Goal: Information Seeking & Learning: Check status

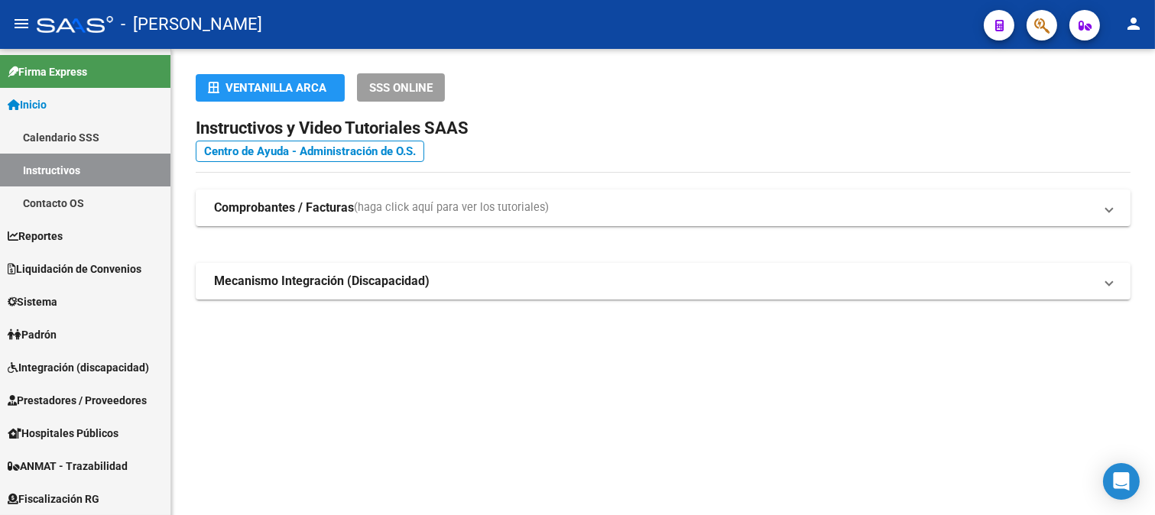
click at [1057, 28] on button "button" at bounding box center [1042, 25] width 31 height 31
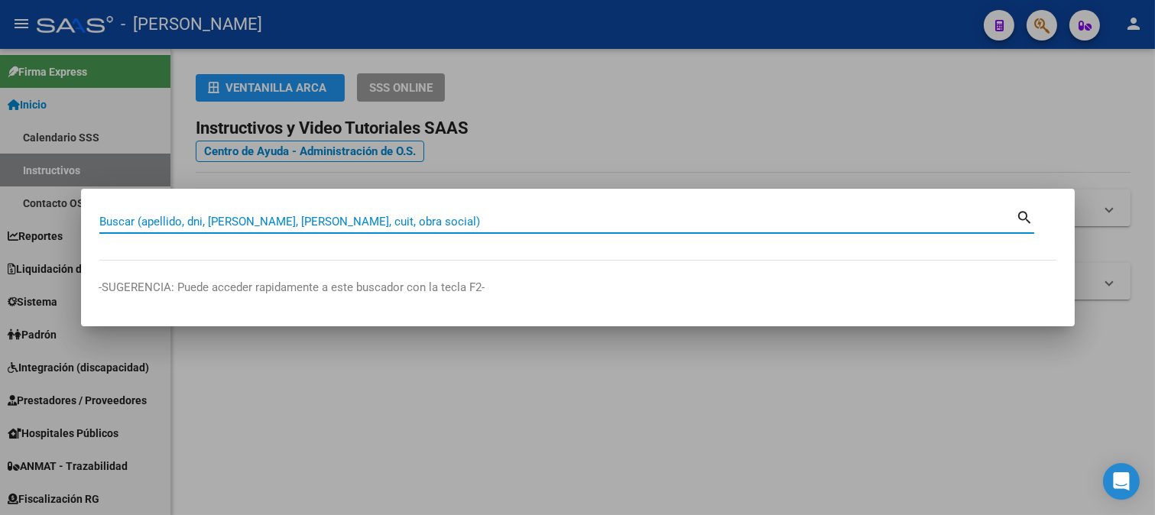
paste input "27525373"
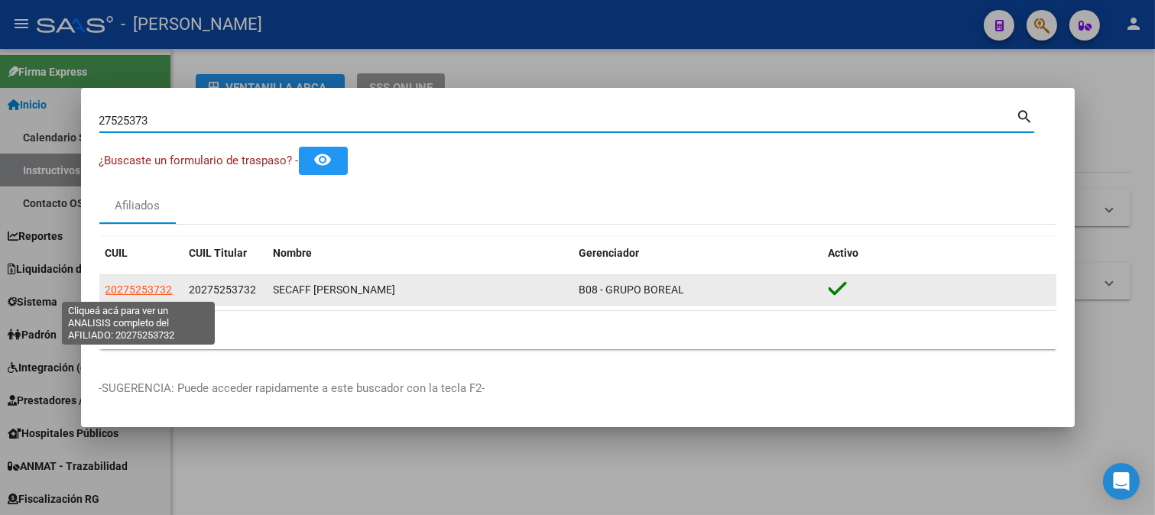
click at [146, 294] on span "20275253732" at bounding box center [139, 290] width 67 height 12
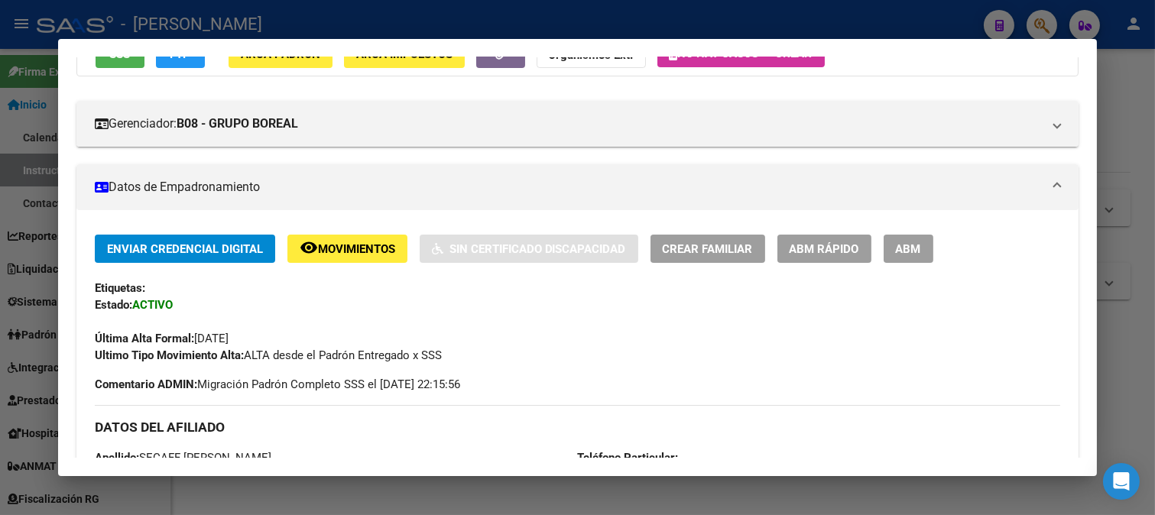
scroll to position [339, 0]
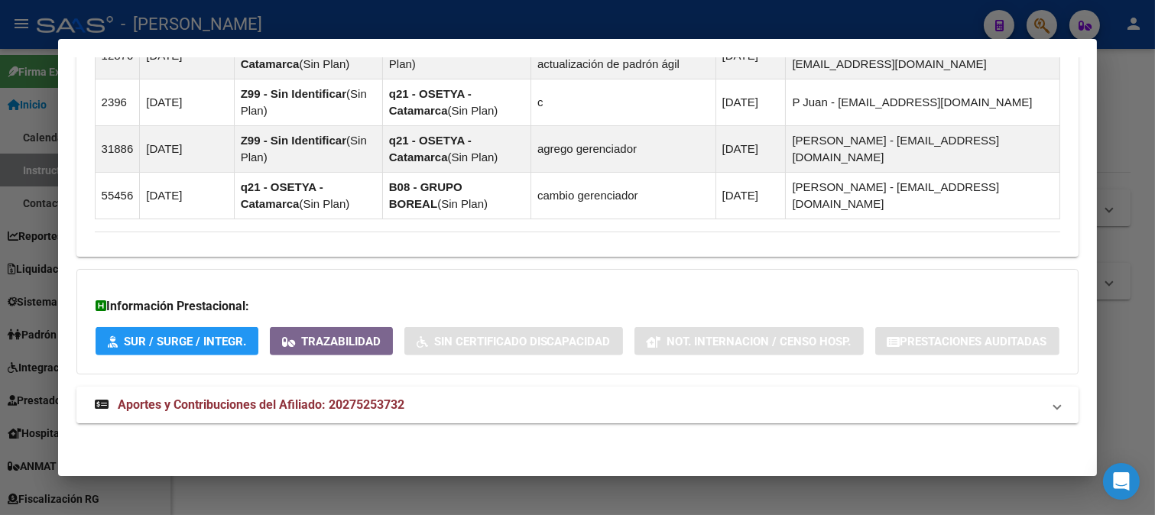
click at [314, 398] on span "Aportes y Contribuciones del Afiliado: 20275253732" at bounding box center [261, 405] width 287 height 15
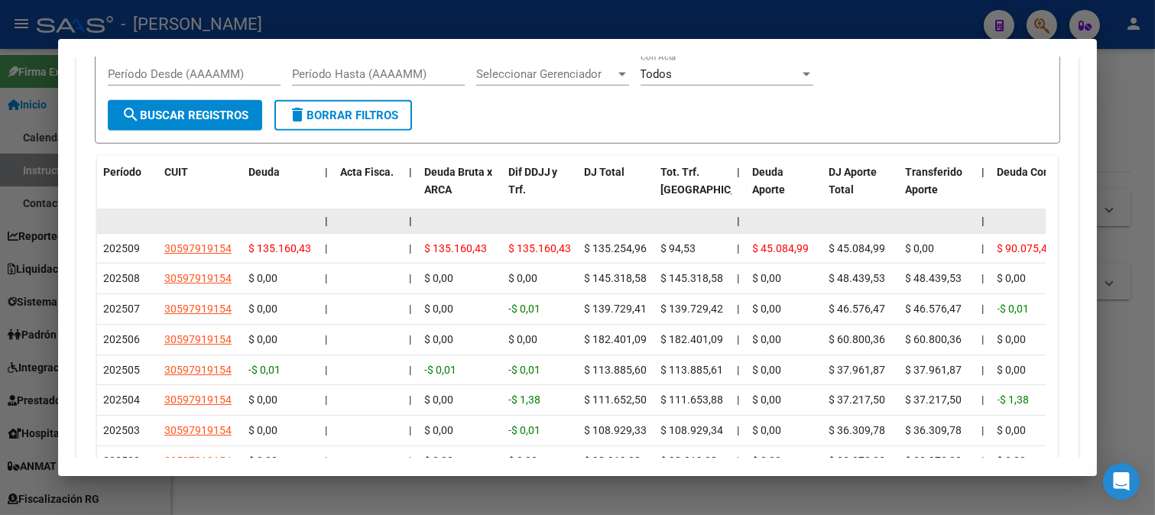
scroll to position [1913, 0]
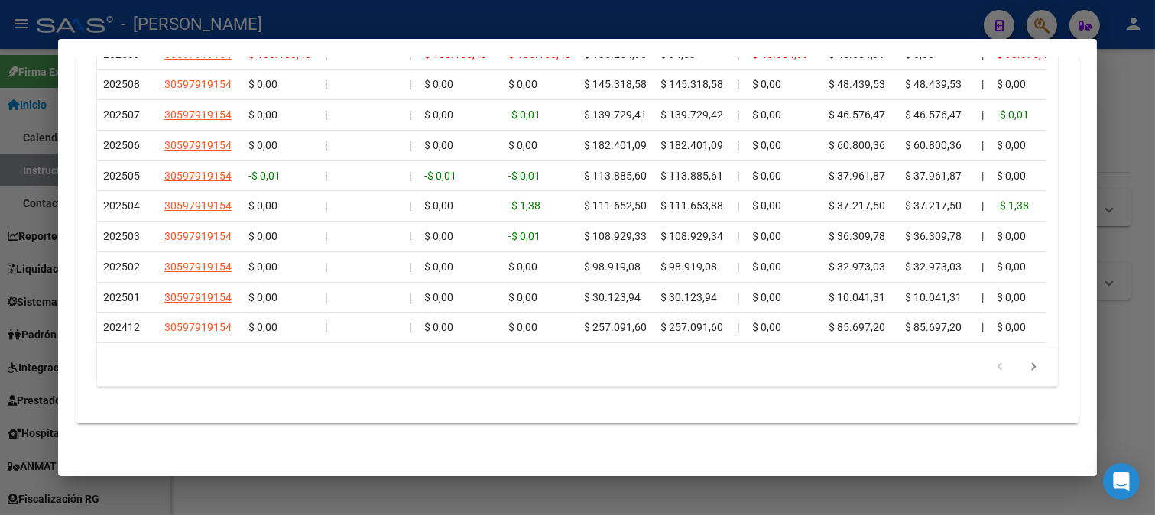
click at [508, 0] on div at bounding box center [577, 257] width 1155 height 515
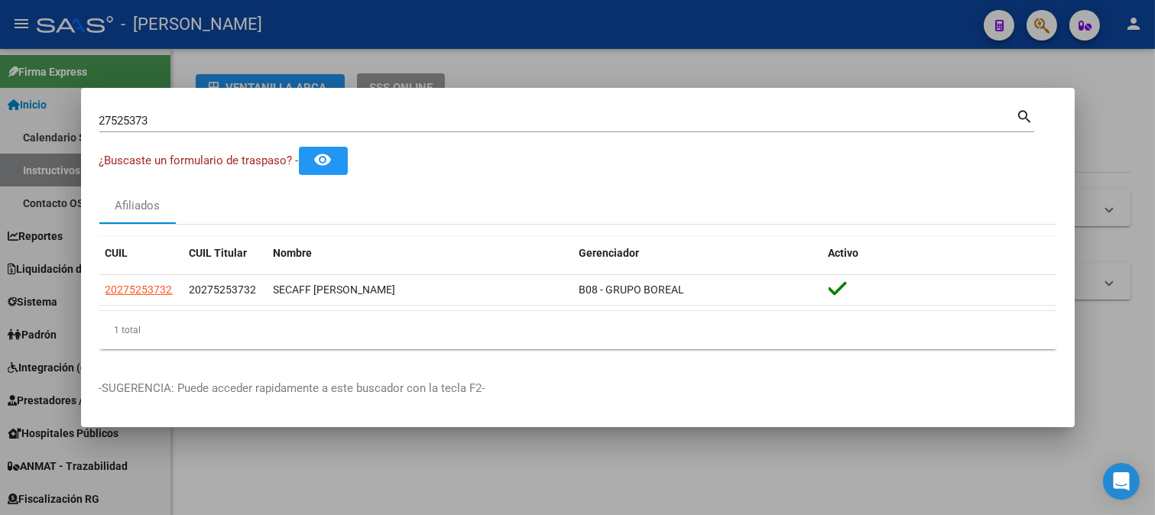
click at [308, 104] on mat-dialog-container "27525373 Buscar (apellido, dni, cuil, nro traspaso, cuit, obra social) search ¿…" at bounding box center [578, 257] width 994 height 339
click at [301, 128] on div "27525373 Buscar (apellido, dni, cuil, nro traspaso, cuit, obra social)" at bounding box center [558, 120] width 918 height 23
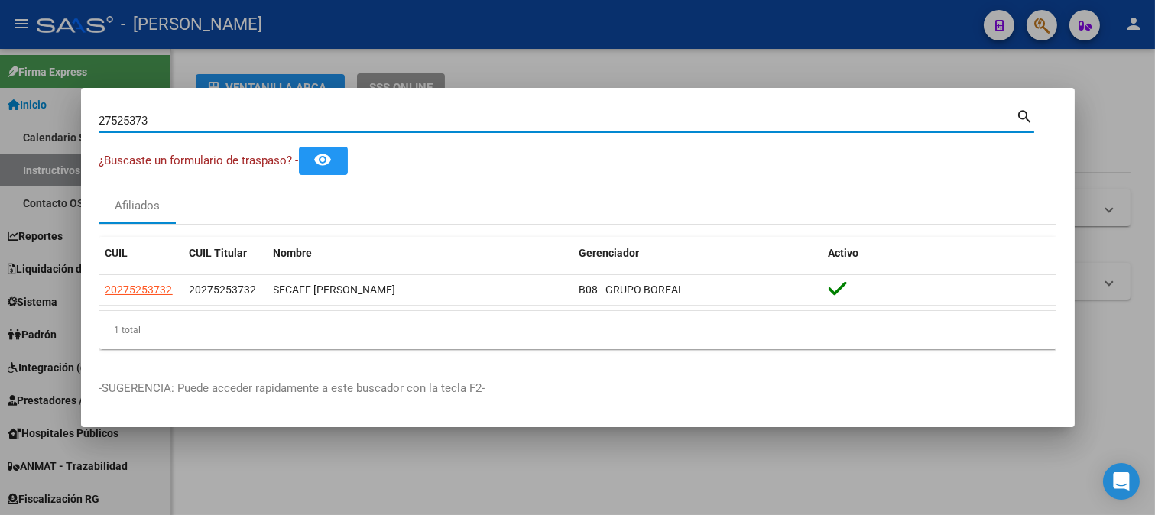
click at [310, 119] on input "27525373" at bounding box center [558, 121] width 918 height 14
type input "37361243"
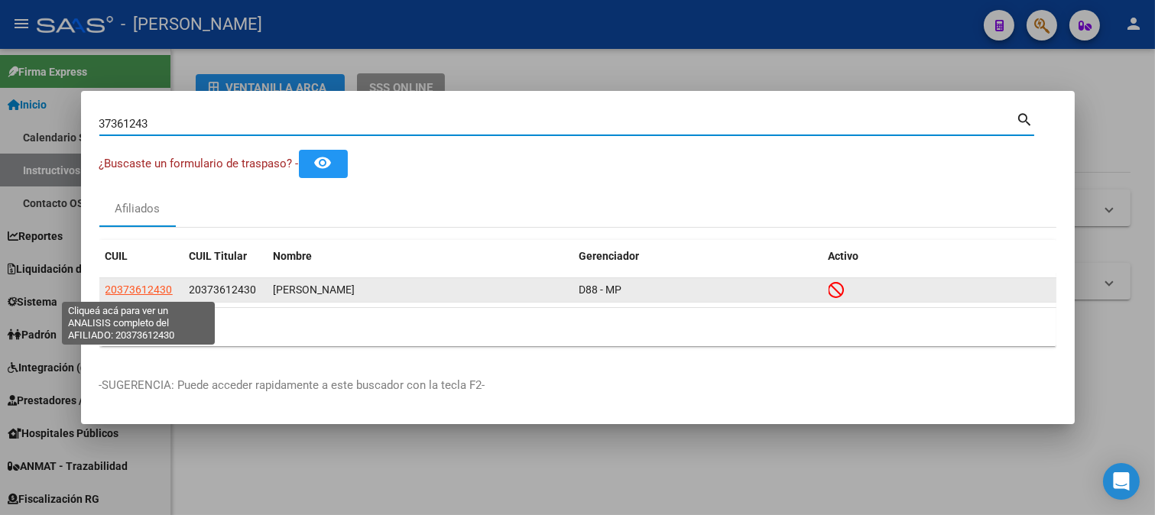
click at [154, 294] on span "20373612430" at bounding box center [139, 290] width 67 height 12
type textarea "20373612430"
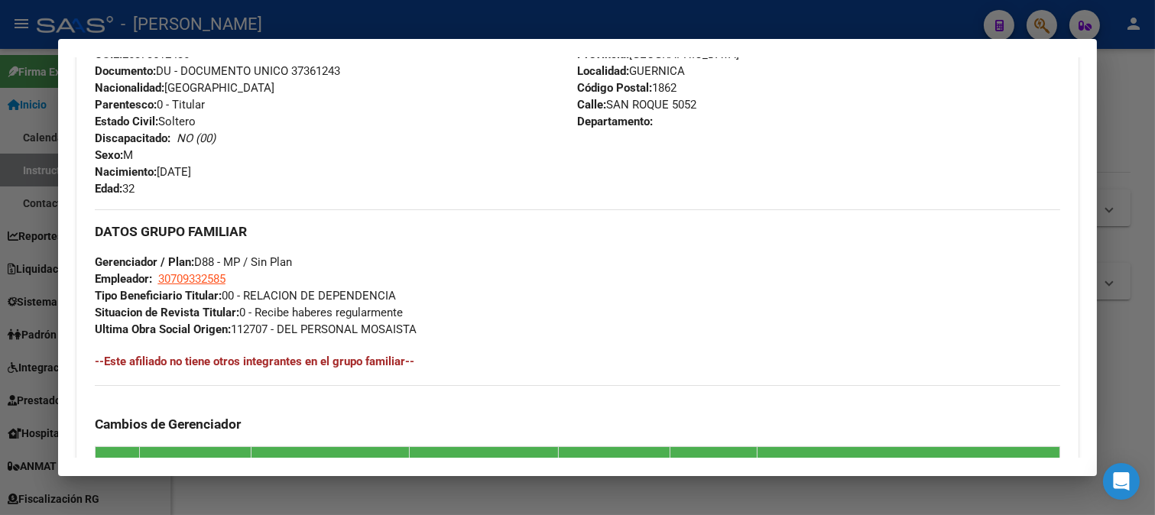
scroll to position [947, 0]
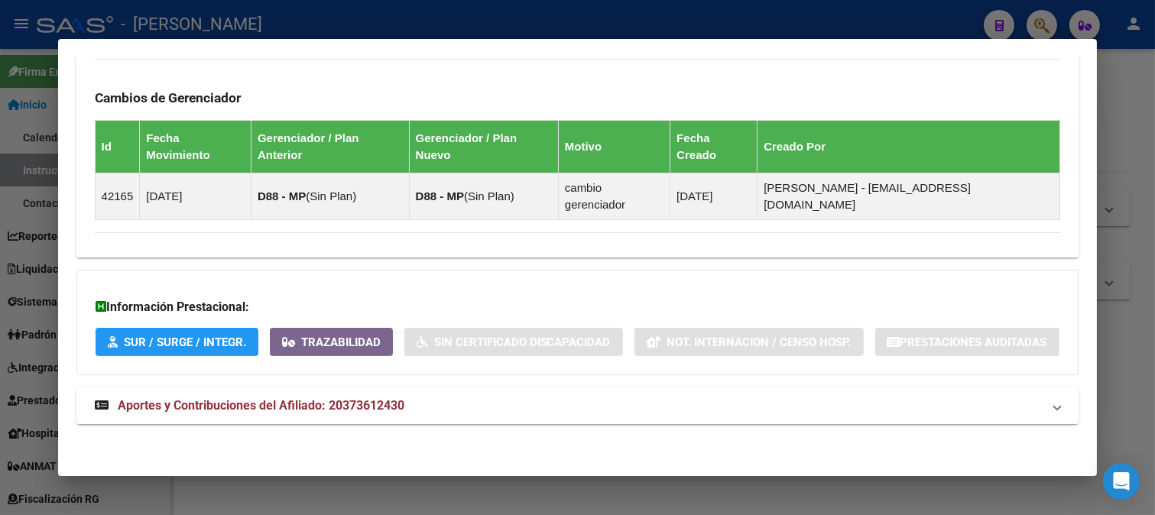
drag, startPoint x: 426, startPoint y: 382, endPoint x: 406, endPoint y: 390, distance: 21.3
click at [406, 391] on mat-expansion-panel-header "Aportes y Contribuciones del Afiliado: 20373612430" at bounding box center [577, 406] width 1003 height 37
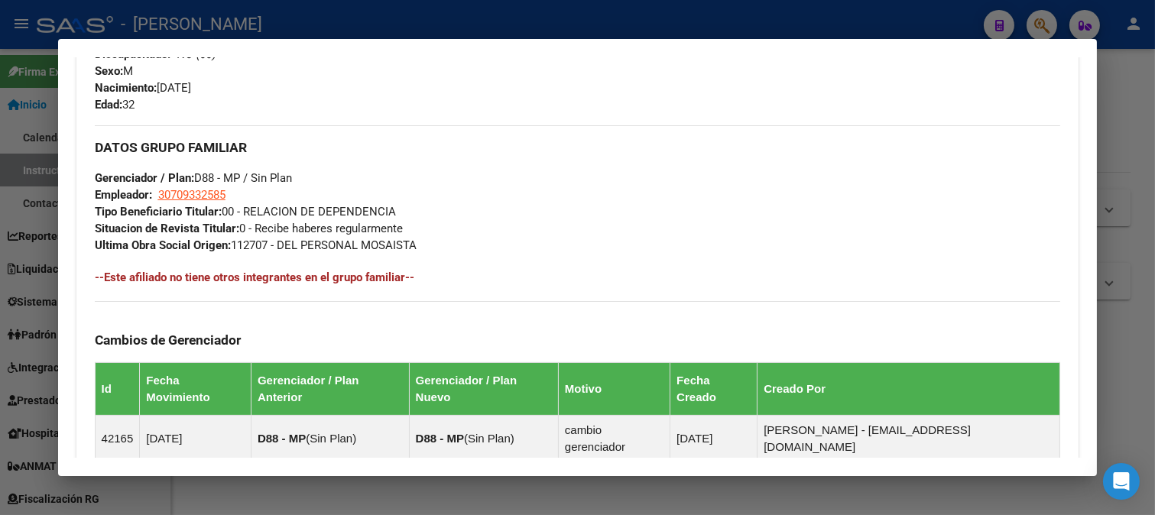
scroll to position [442, 0]
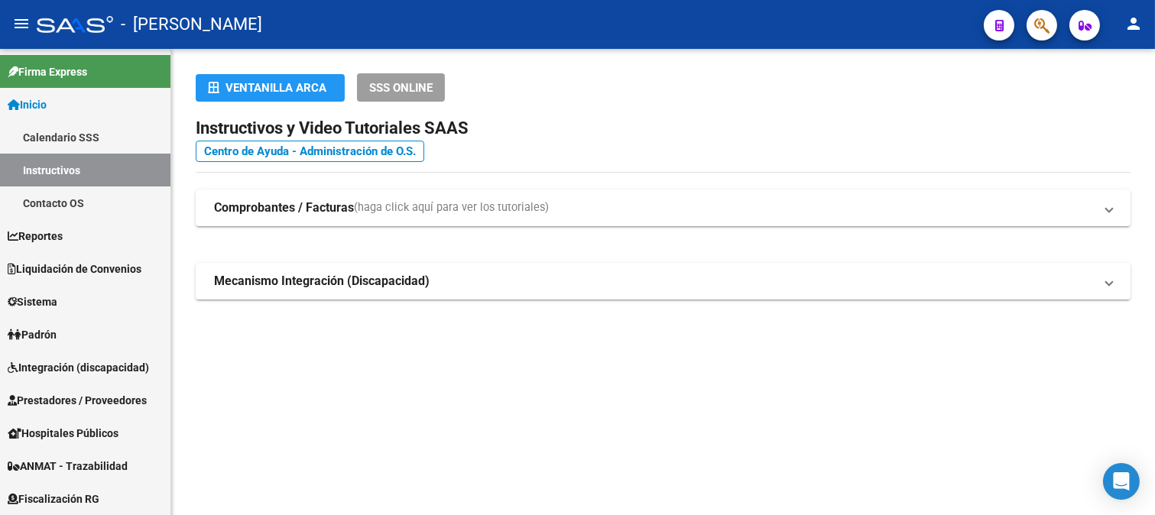
click at [1020, 36] on div at bounding box center [1036, 24] width 43 height 31
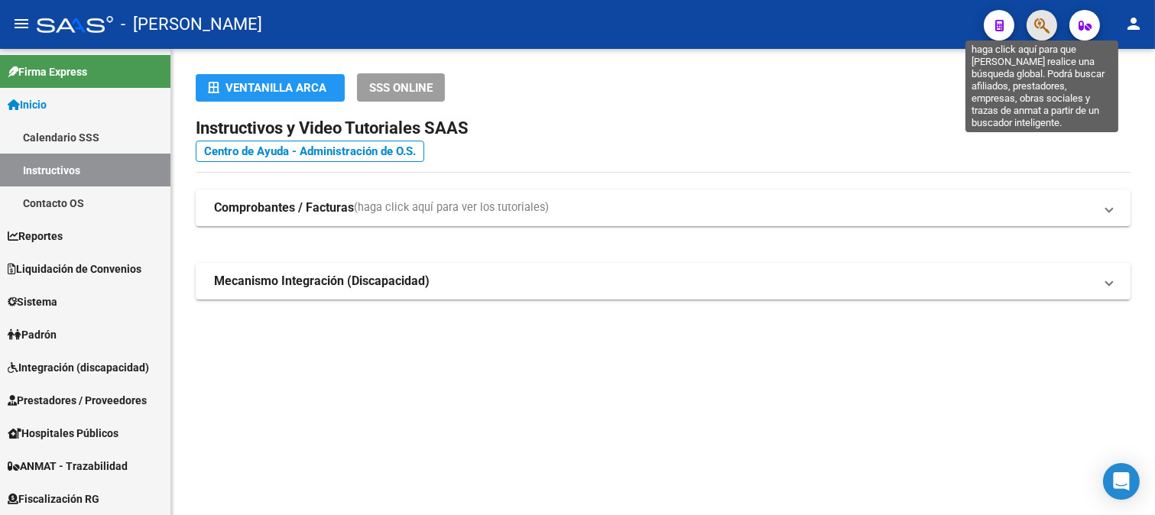
click at [1046, 24] on icon "button" at bounding box center [1042, 26] width 15 height 18
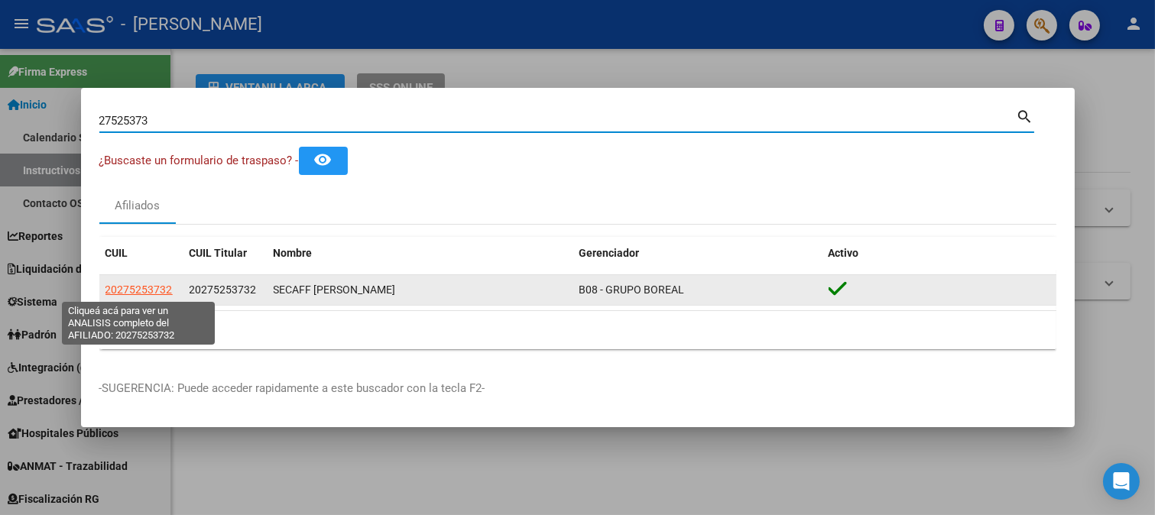
click at [161, 287] on span "20275253732" at bounding box center [139, 290] width 67 height 12
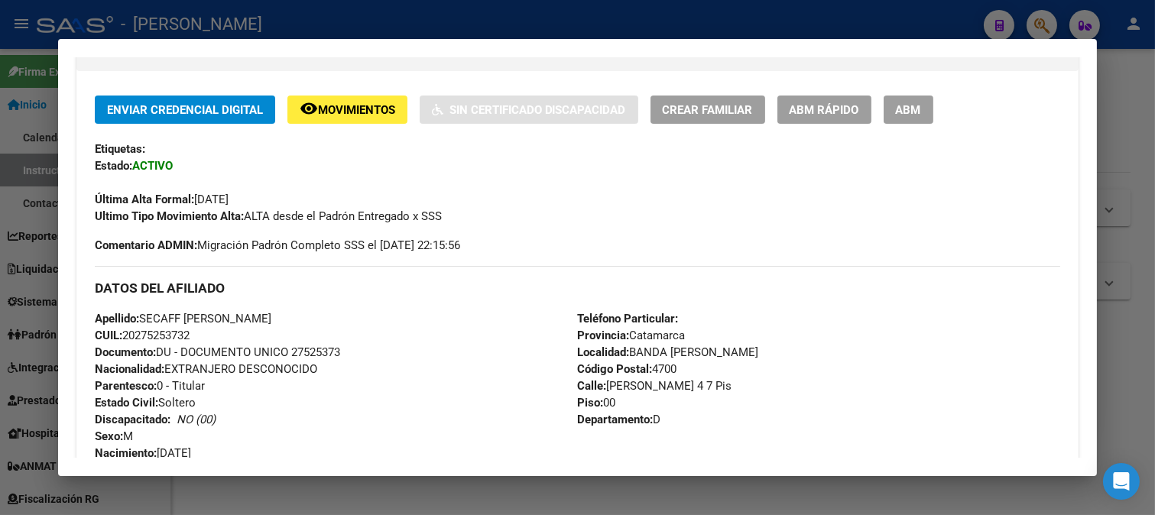
scroll to position [86, 0]
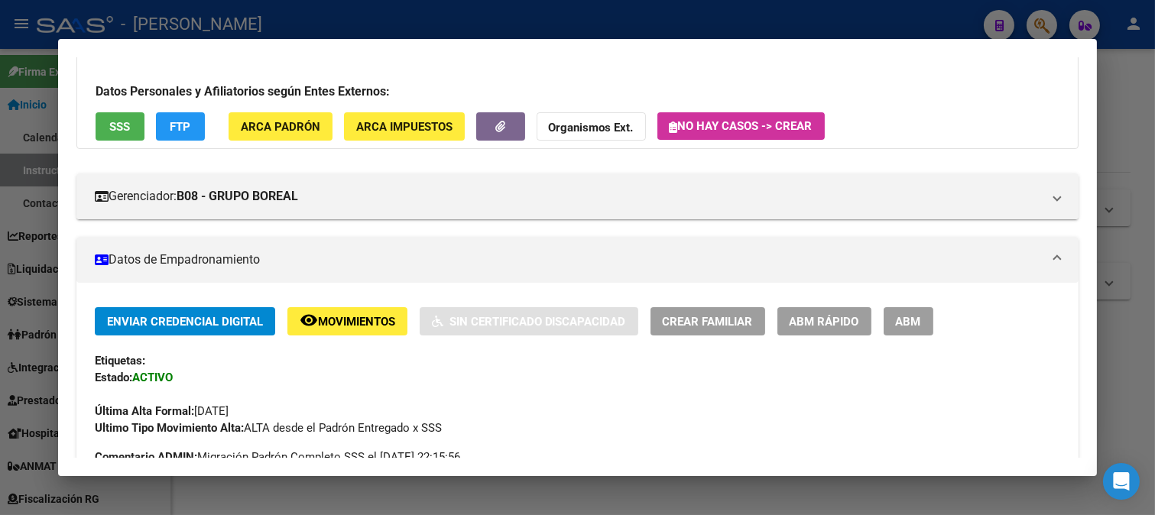
click at [323, 315] on span "Movimientos" at bounding box center [356, 322] width 77 height 14
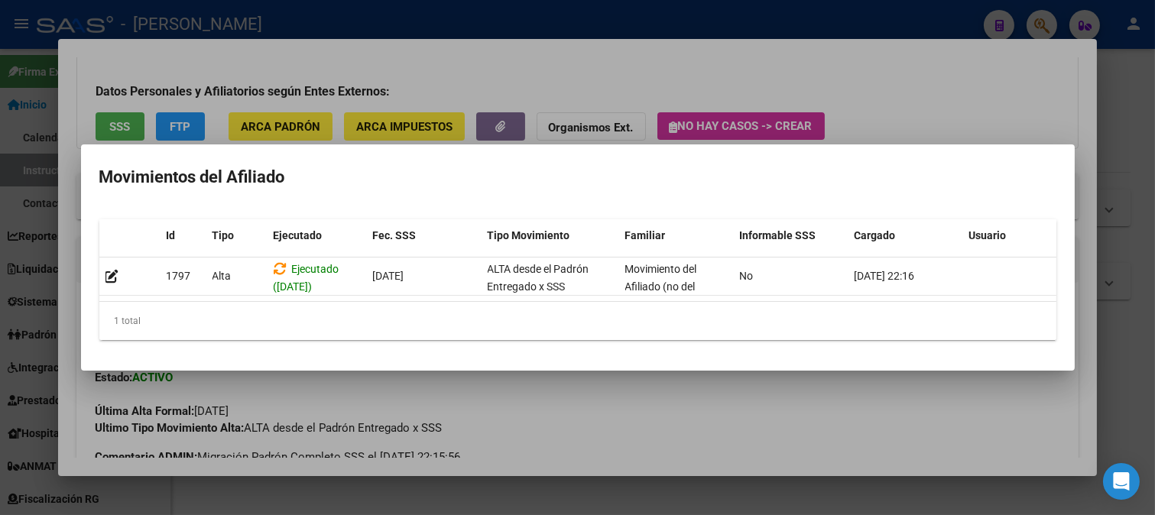
scroll to position [0, 21]
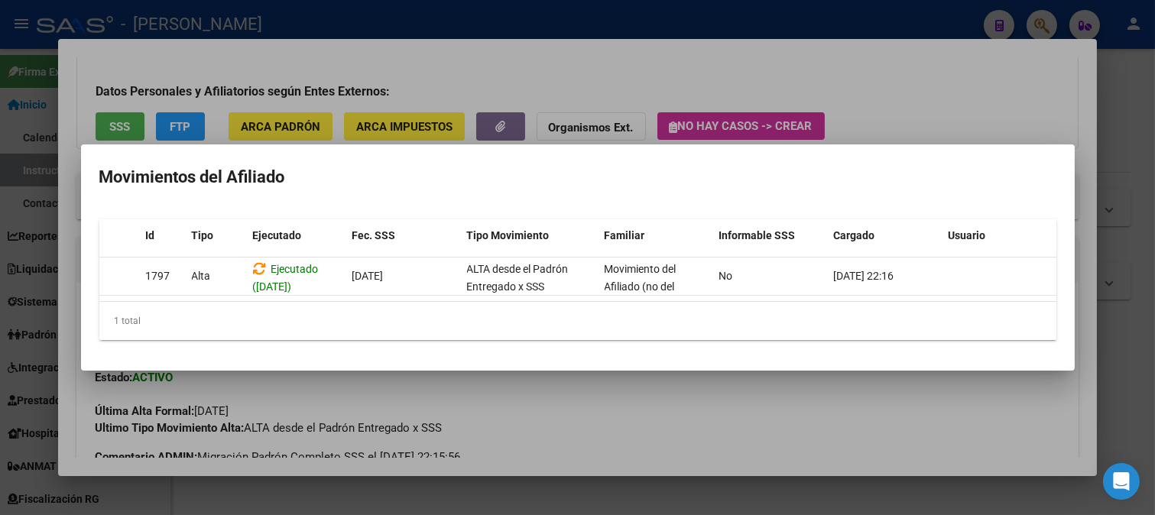
click at [279, 405] on div at bounding box center [577, 257] width 1155 height 515
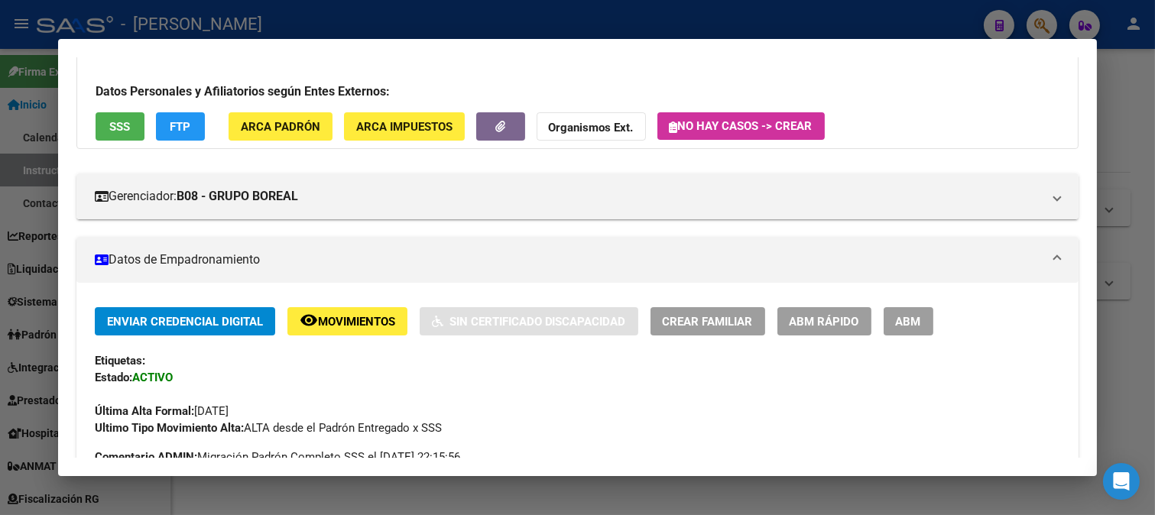
click at [780, 39] on mat-dialog-container "Análisis Afiliado - CUIL: 20275253732 DATOS PADRÓN ÁGIL: SECAFF RUBEN DARIO | A…" at bounding box center [578, 258] width 1040 height 438
click at [324, 18] on div at bounding box center [577, 257] width 1155 height 515
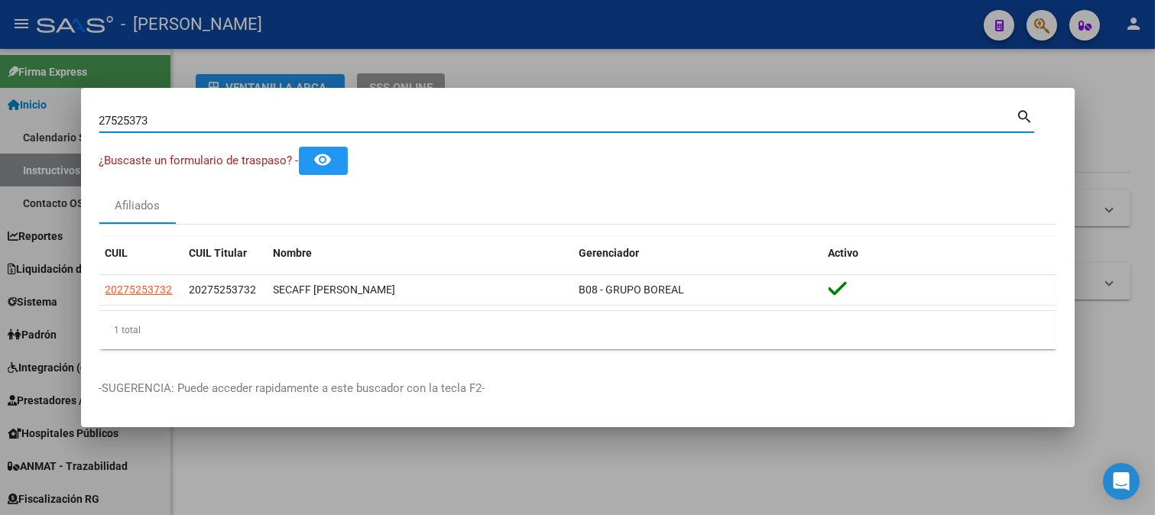
click at [209, 124] on input "27525373" at bounding box center [558, 121] width 918 height 14
paste input "1881978"
click at [209, 124] on input "21881978" at bounding box center [558, 121] width 918 height 14
type input "21881978"
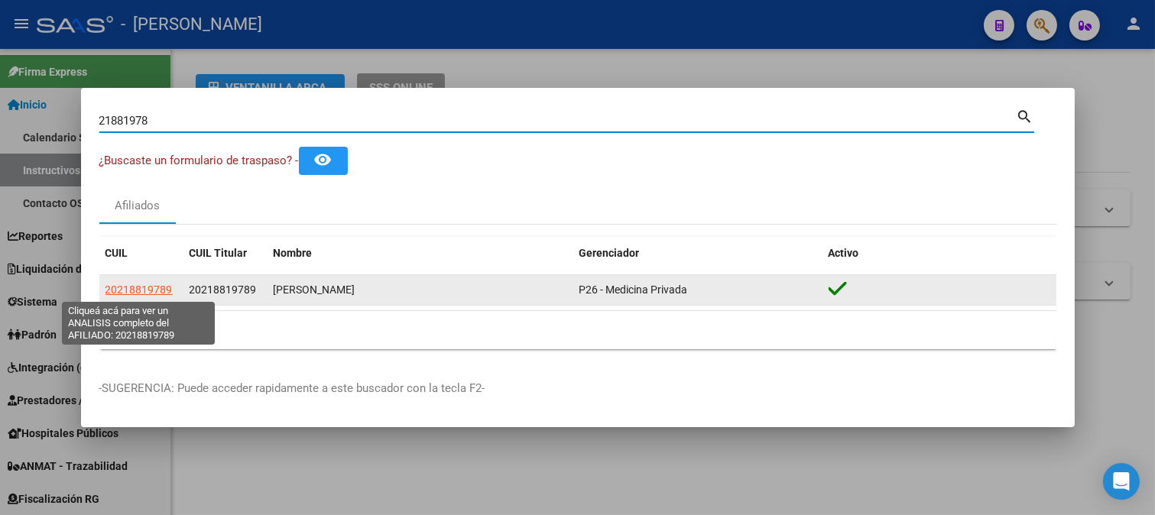
click at [132, 287] on span "20218819789" at bounding box center [139, 290] width 67 height 12
type textarea "20218819789"
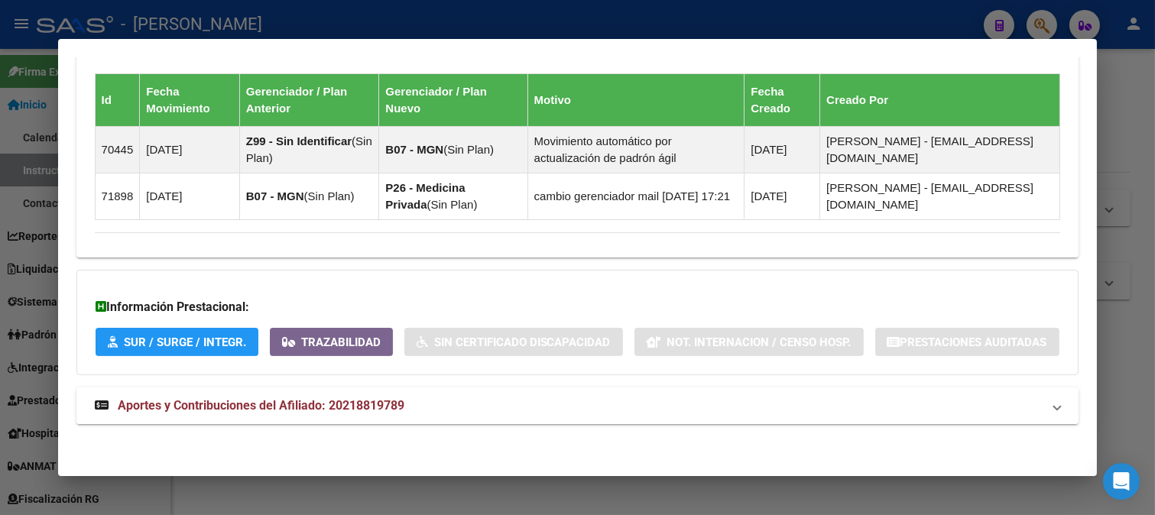
click at [298, 414] on strong "Aportes y Contribuciones del Afiliado: 20218819789" at bounding box center [250, 406] width 310 height 18
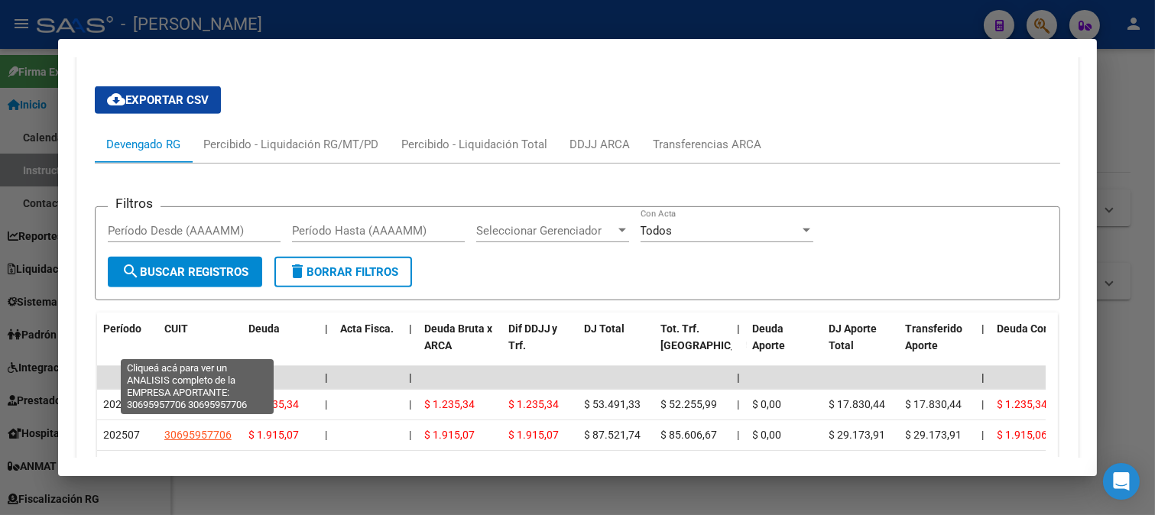
scroll to position [1339, 0]
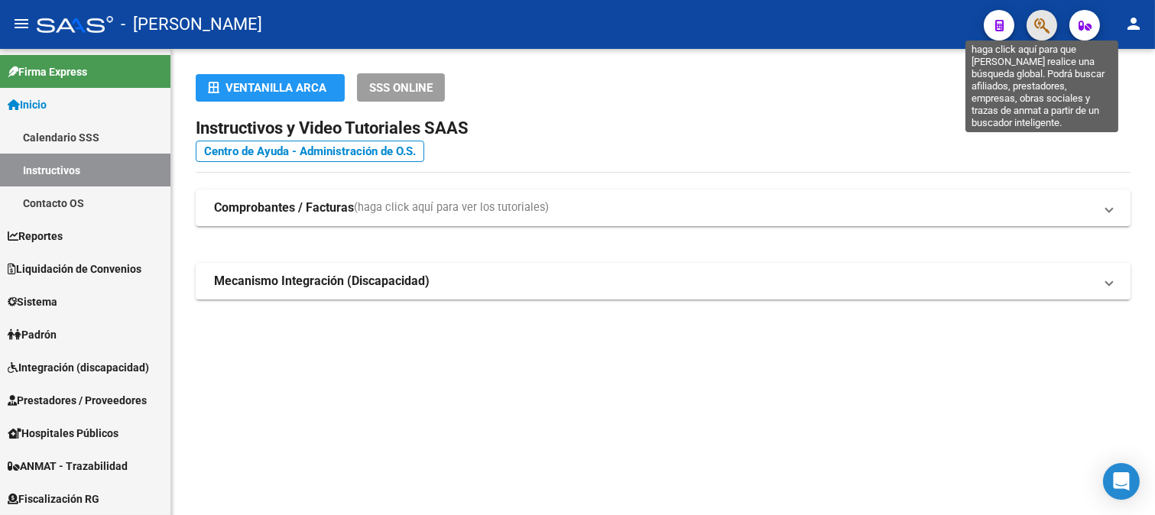
click at [1040, 27] on icon "button" at bounding box center [1042, 26] width 15 height 18
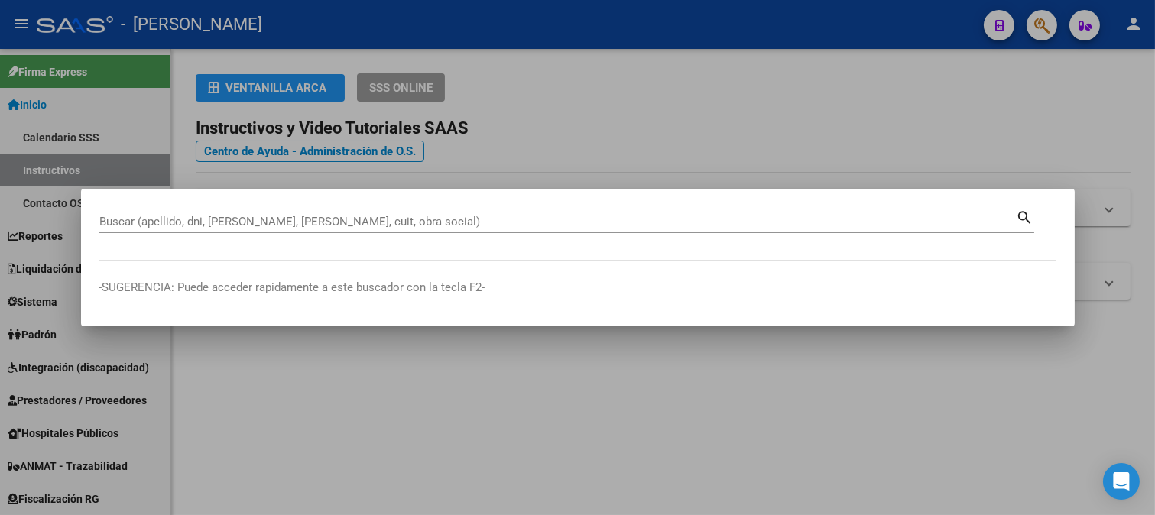
paste input "38634905"
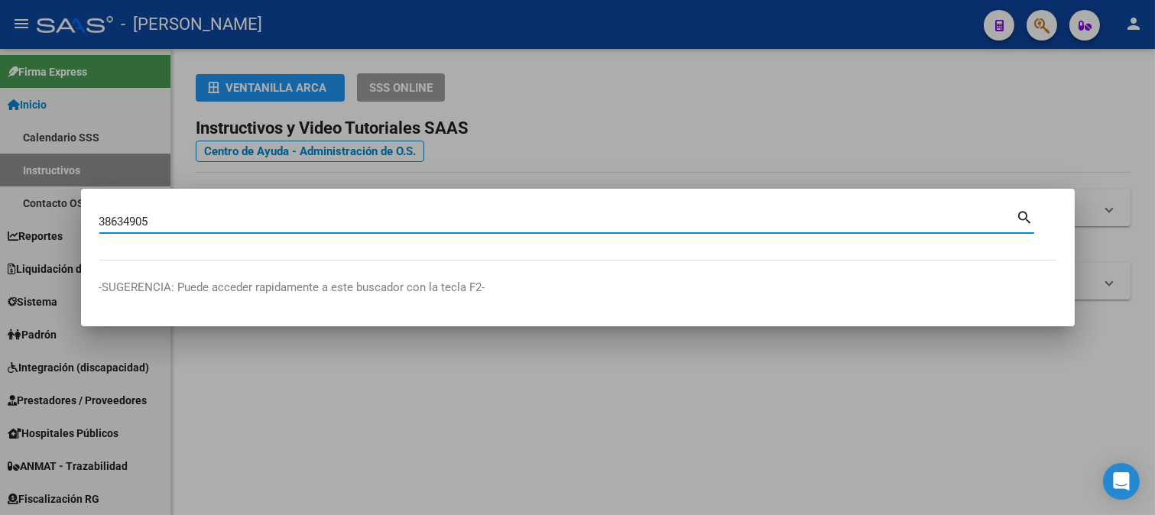
type input "38634905"
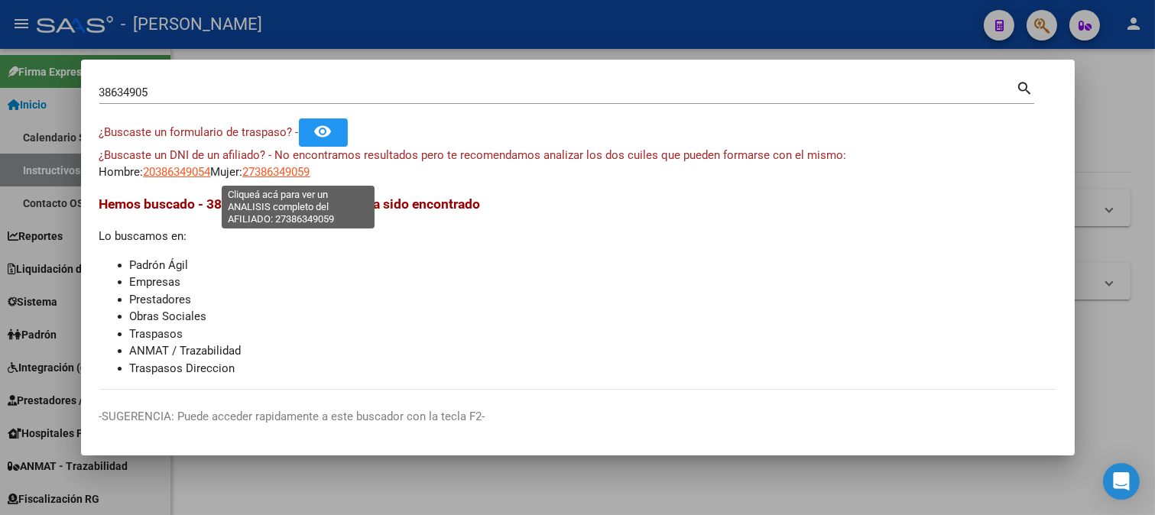
click at [310, 174] on span "27386349059" at bounding box center [276, 172] width 67 height 14
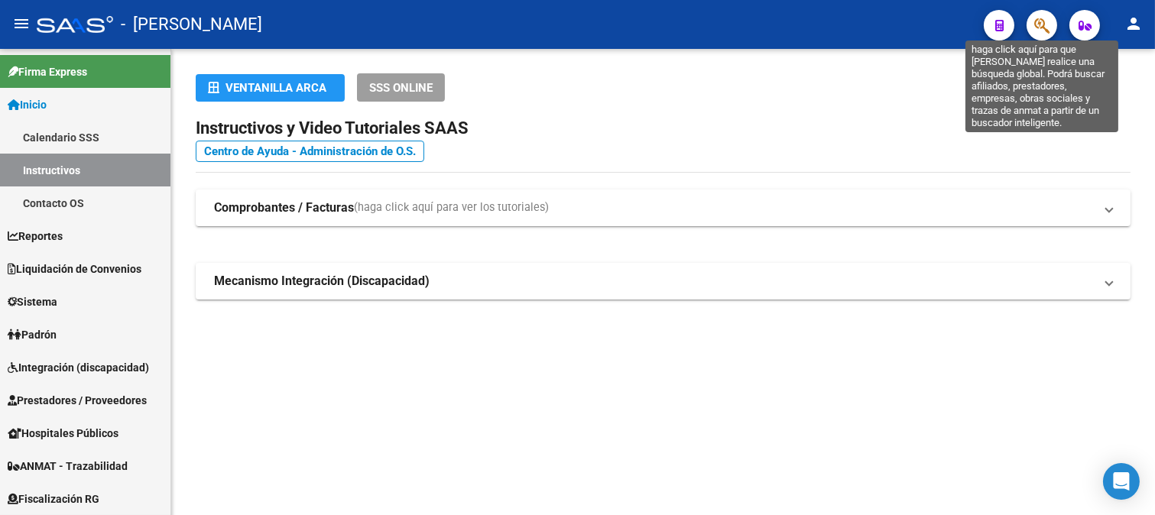
click at [1043, 33] on icon "button" at bounding box center [1042, 26] width 15 height 18
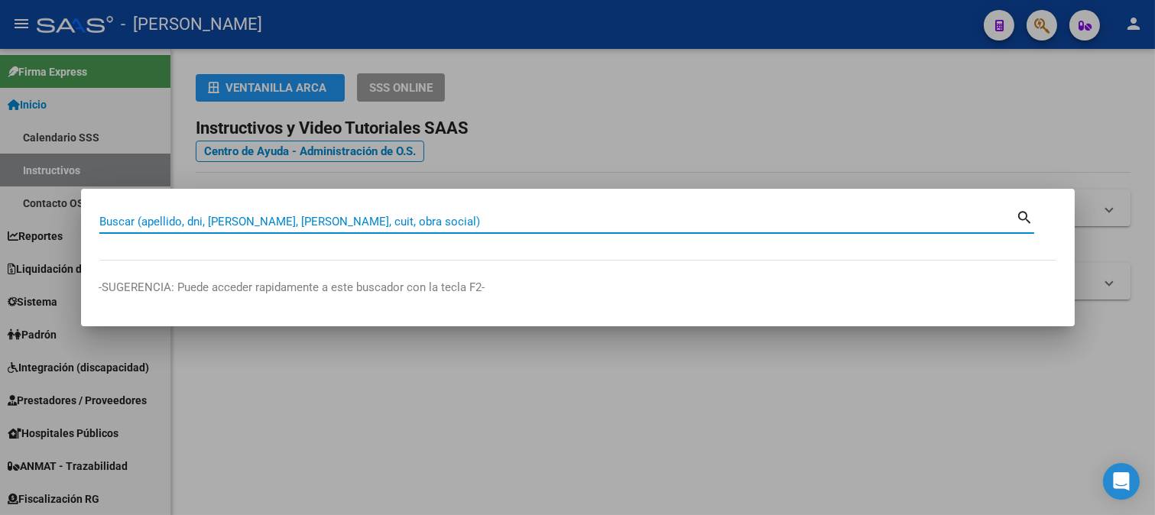
paste input "38634905"
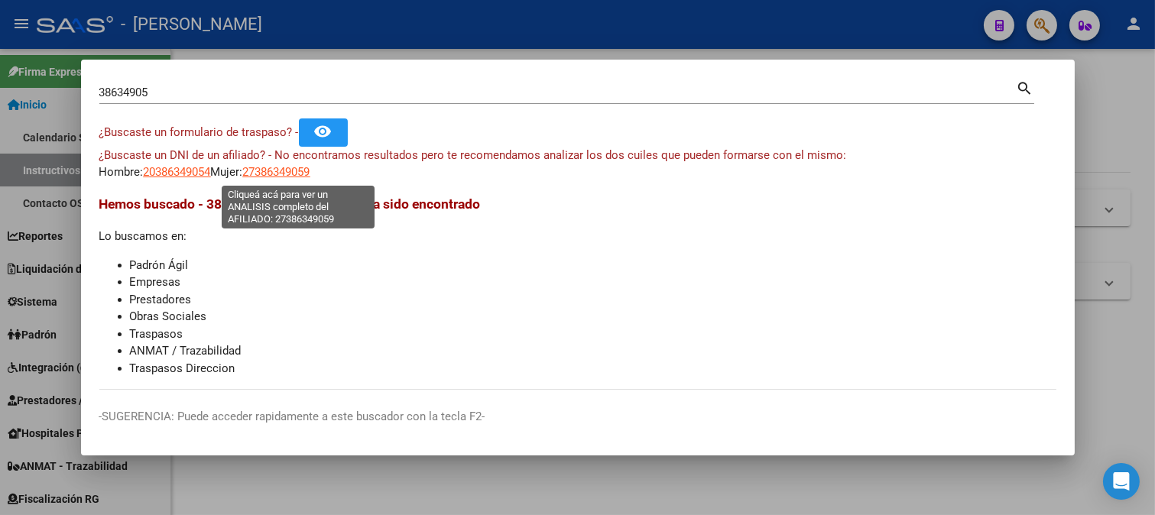
click at [303, 169] on span "27386349059" at bounding box center [276, 172] width 67 height 14
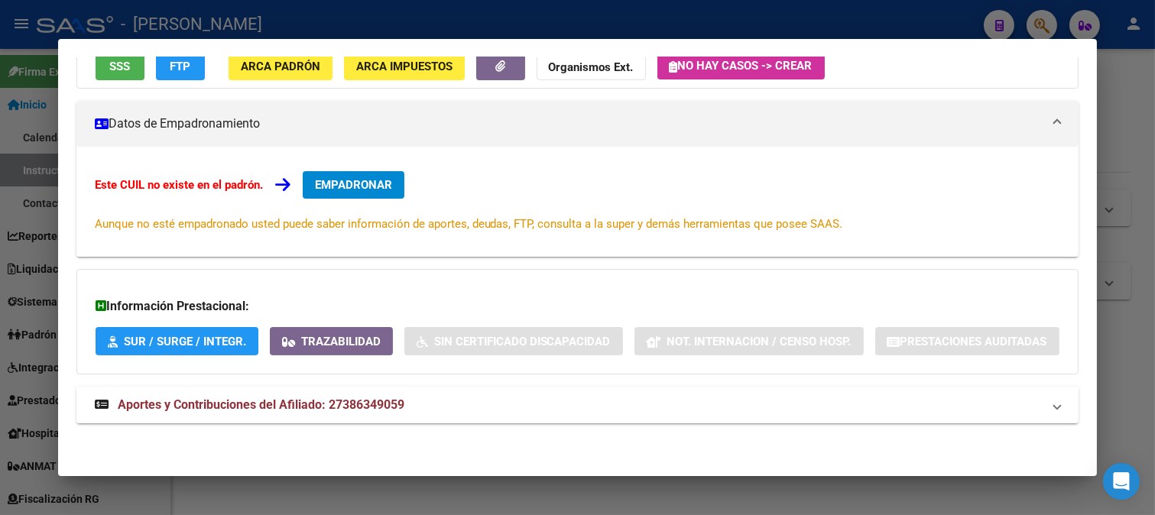
drag, startPoint x: 297, startPoint y: 403, endPoint x: 569, endPoint y: 292, distance: 293.9
click at [300, 400] on span "Aportes y Contribuciones del Afiliado: 27386349059" at bounding box center [261, 405] width 287 height 15
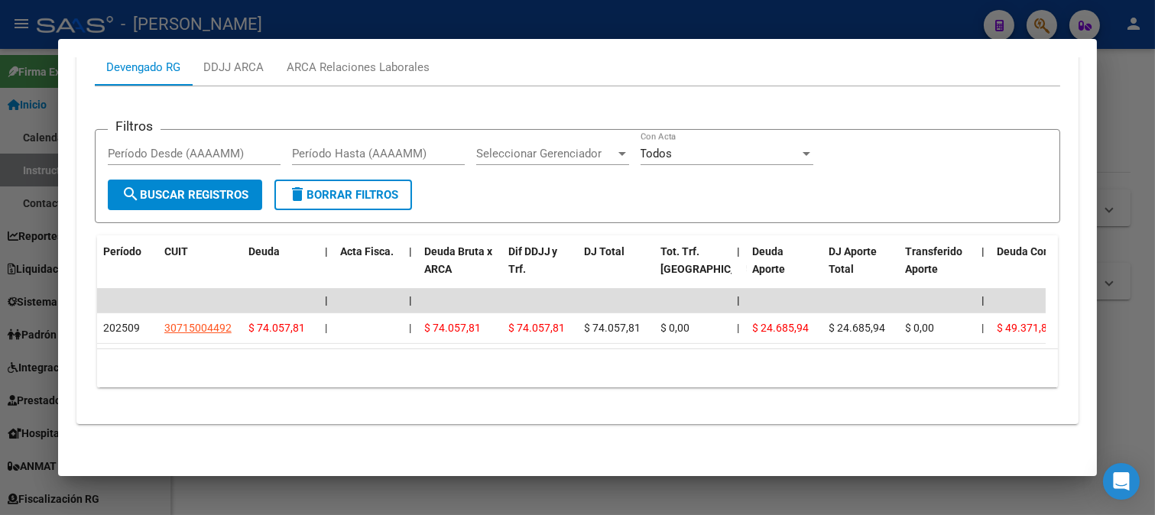
scroll to position [684, 0]
drag, startPoint x: 535, startPoint y: 28, endPoint x: 246, endPoint y: 109, distance: 300.2
click at [533, 28] on div at bounding box center [577, 257] width 1155 height 515
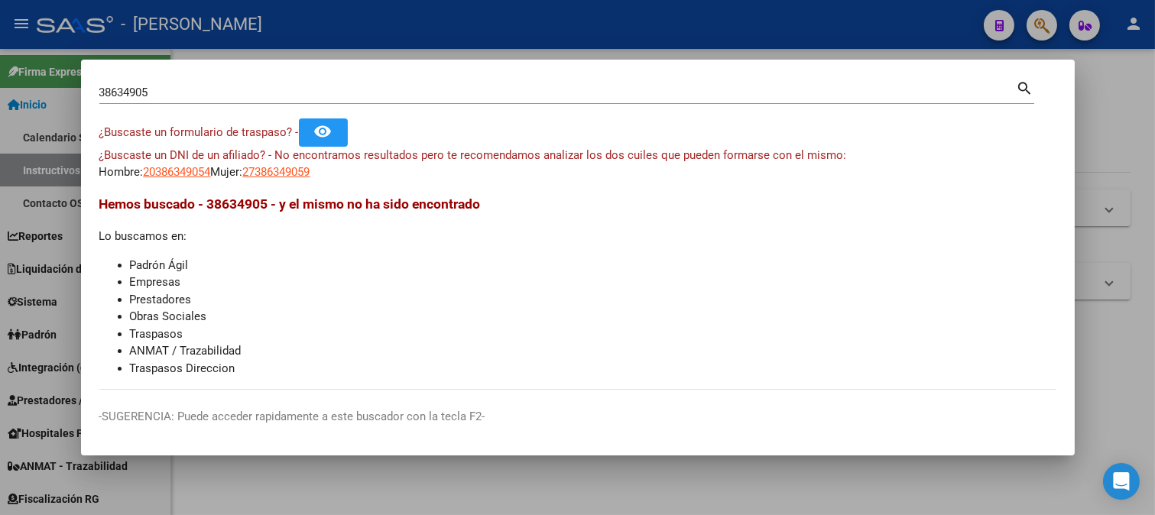
click at [216, 88] on input "38634905" at bounding box center [558, 93] width 918 height 14
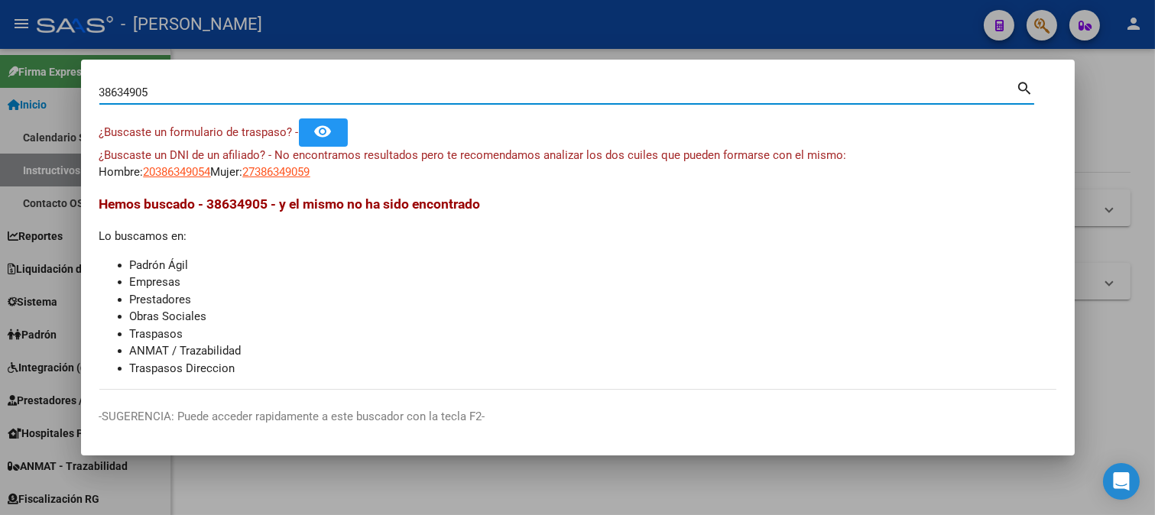
click at [216, 88] on input "38634905" at bounding box center [558, 93] width 918 height 14
paste input "202108"
type input "38202108"
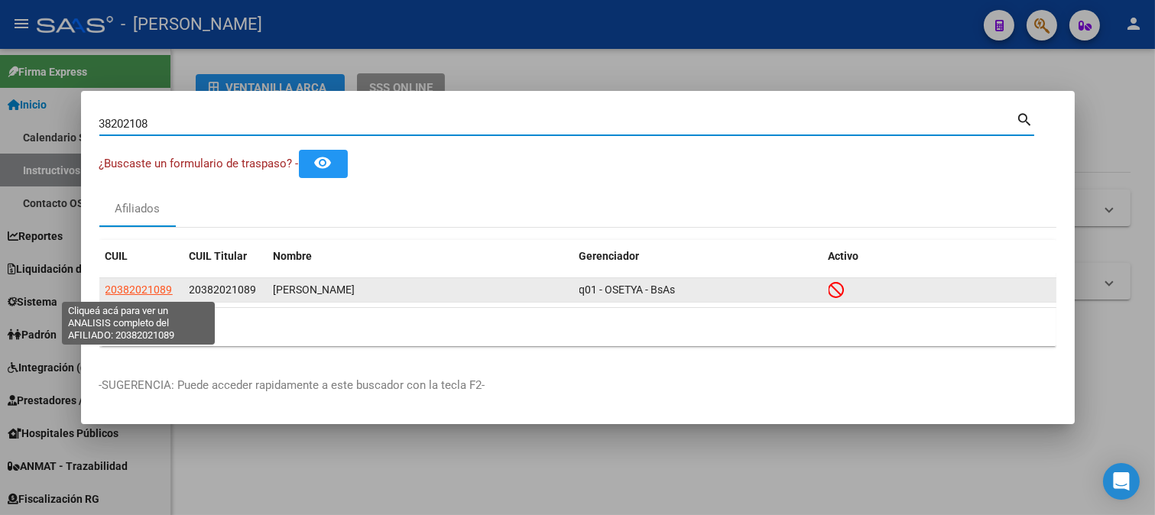
click at [151, 294] on span "20382021089" at bounding box center [139, 290] width 67 height 12
type textarea "20382021089"
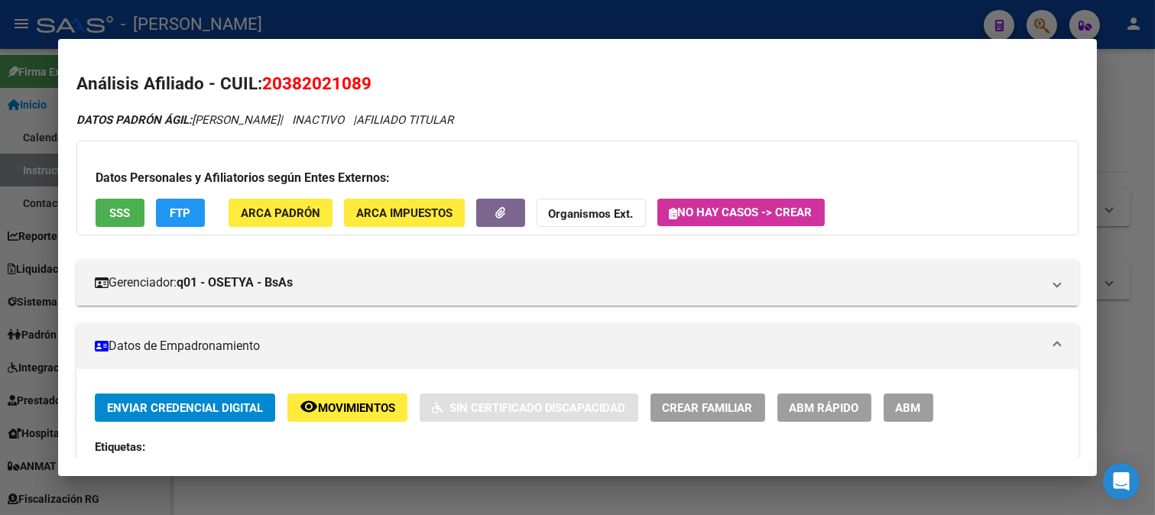
click at [547, 24] on div at bounding box center [577, 257] width 1155 height 515
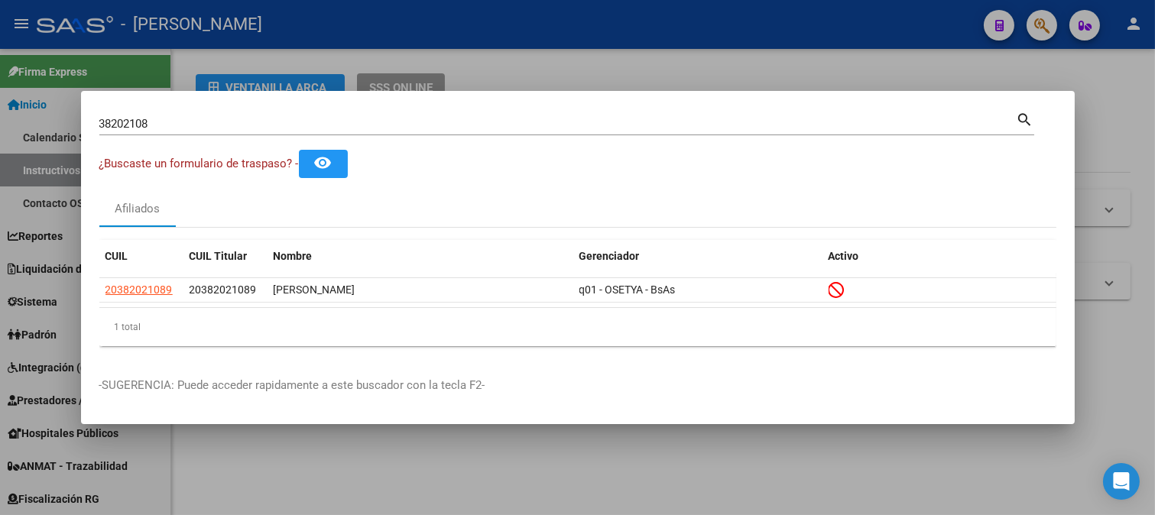
click at [281, 122] on input "38202108" at bounding box center [558, 124] width 918 height 14
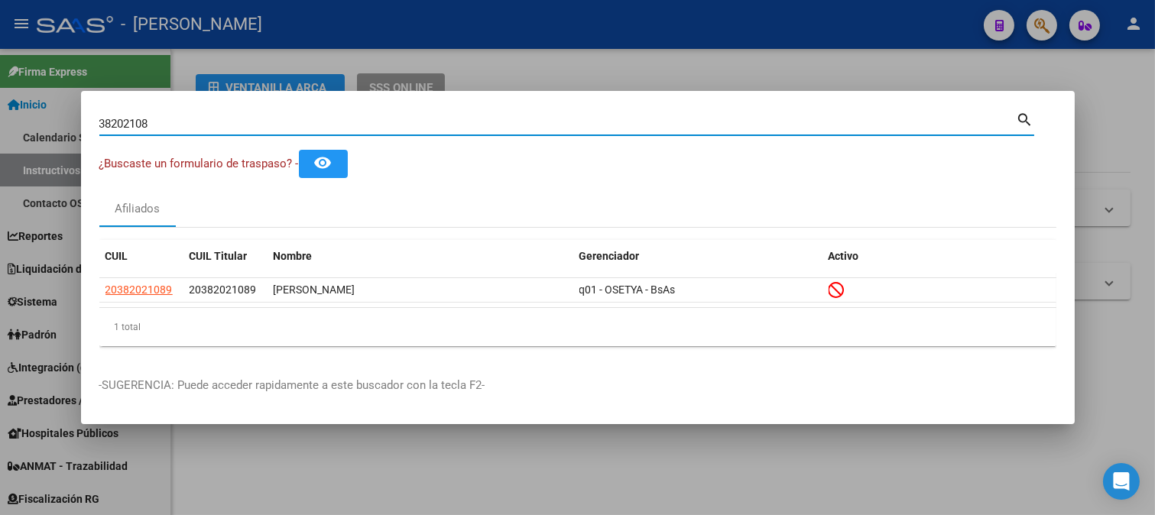
click at [281, 122] on input "38202108" at bounding box center [558, 124] width 918 height 14
paste input "20348311299"
type input "20348311299"
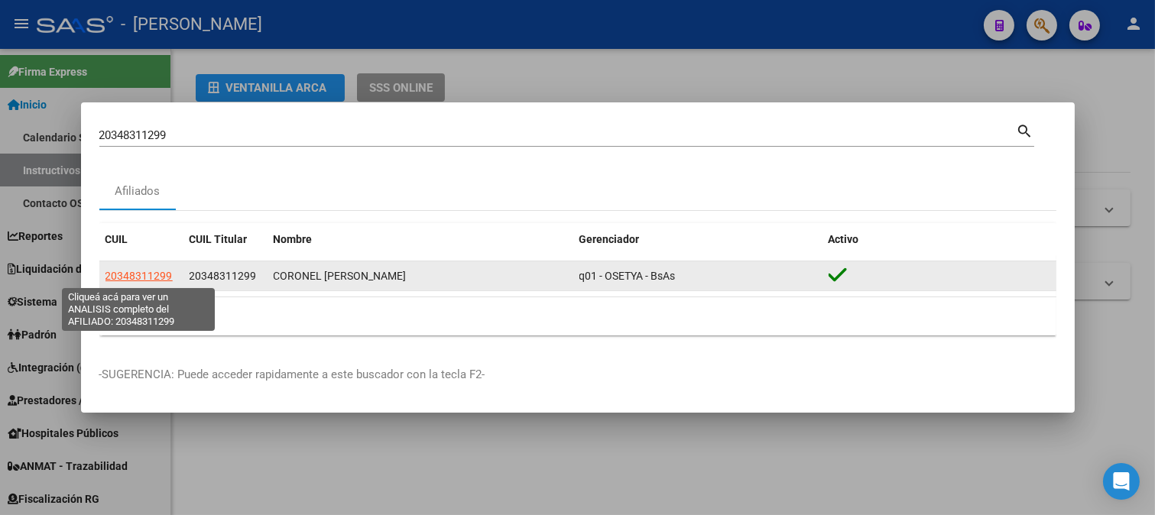
click at [151, 274] on span "20348311299" at bounding box center [139, 276] width 67 height 12
type textarea "20348311299"
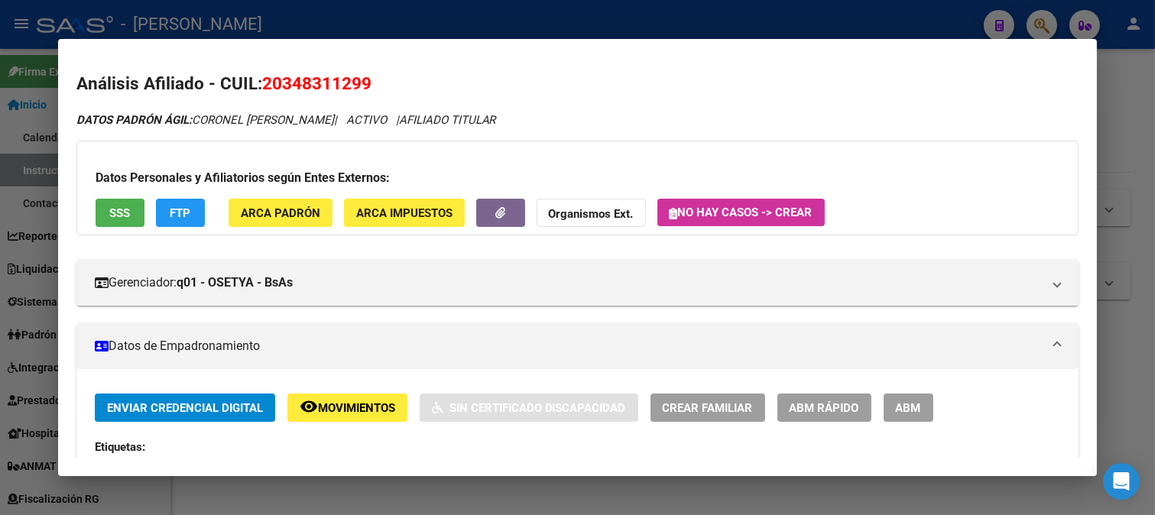
click at [851, 24] on div at bounding box center [577, 257] width 1155 height 515
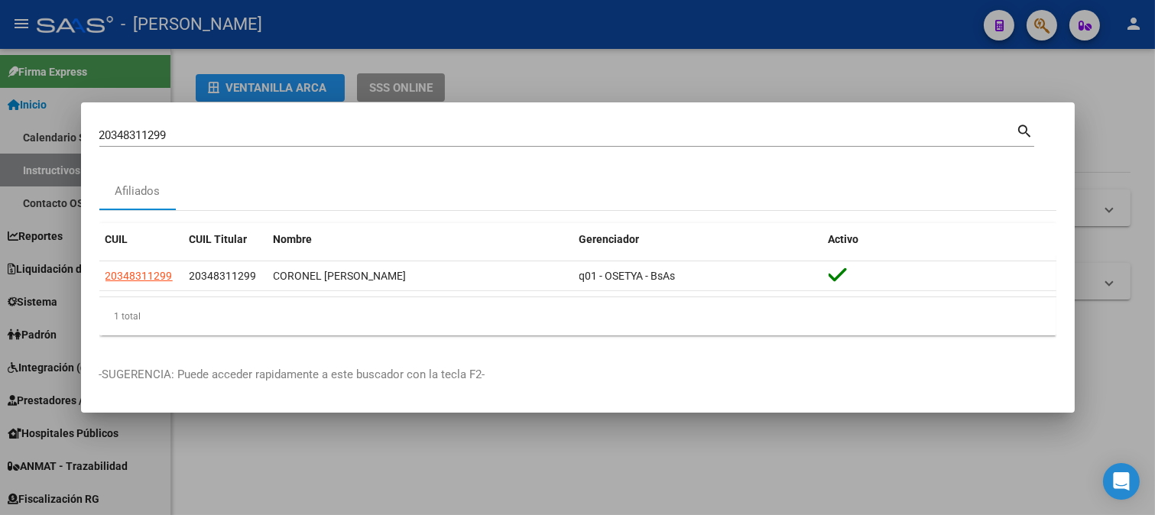
click at [262, 135] on input "20348311299" at bounding box center [558, 135] width 918 height 14
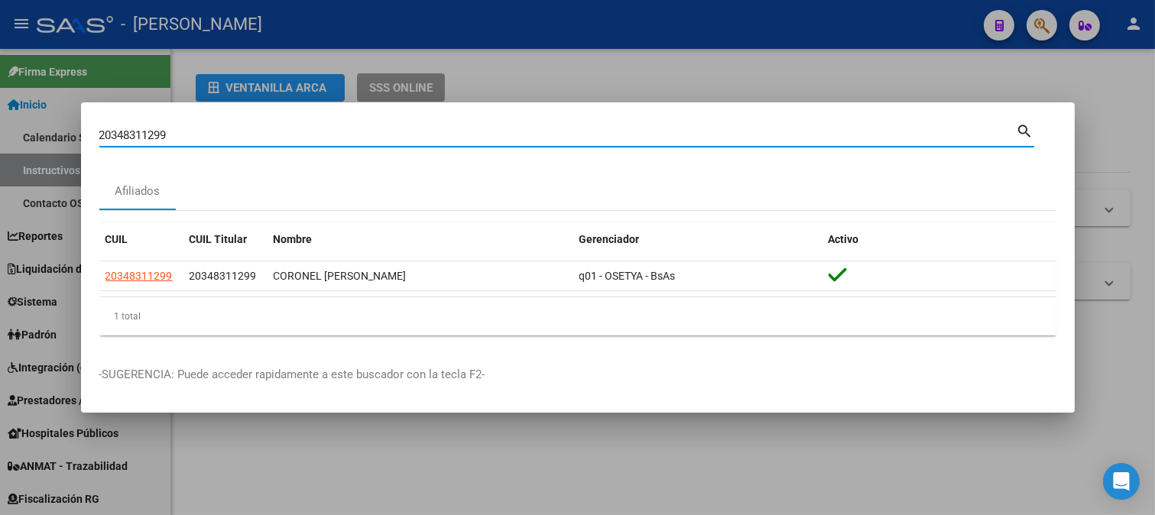
click at [262, 135] on input "20348311299" at bounding box center [558, 135] width 918 height 14
type input "20980515"
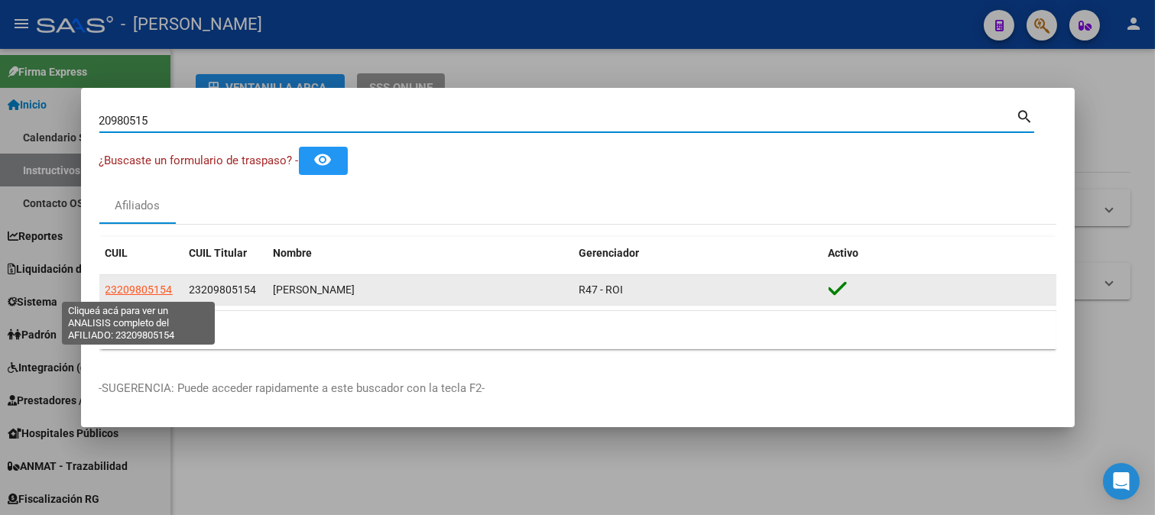
click at [125, 294] on span "23209805154" at bounding box center [139, 290] width 67 height 12
type textarea "23209805154"
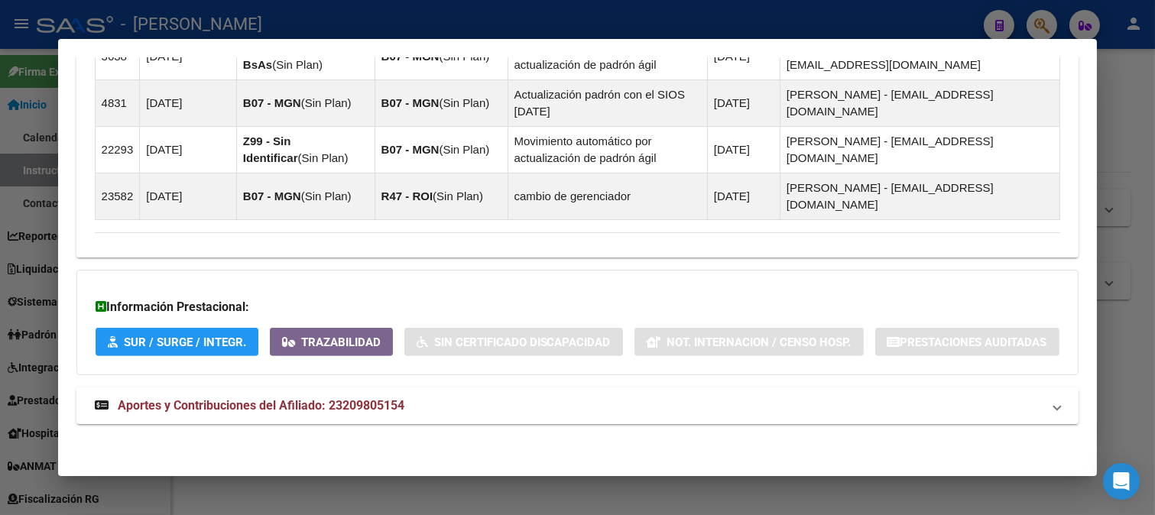
scroll to position [1134, 0]
click at [406, 410] on mat-panel-title "Aportes y Contribuciones del Afiliado: 23209805154" at bounding box center [569, 406] width 948 height 18
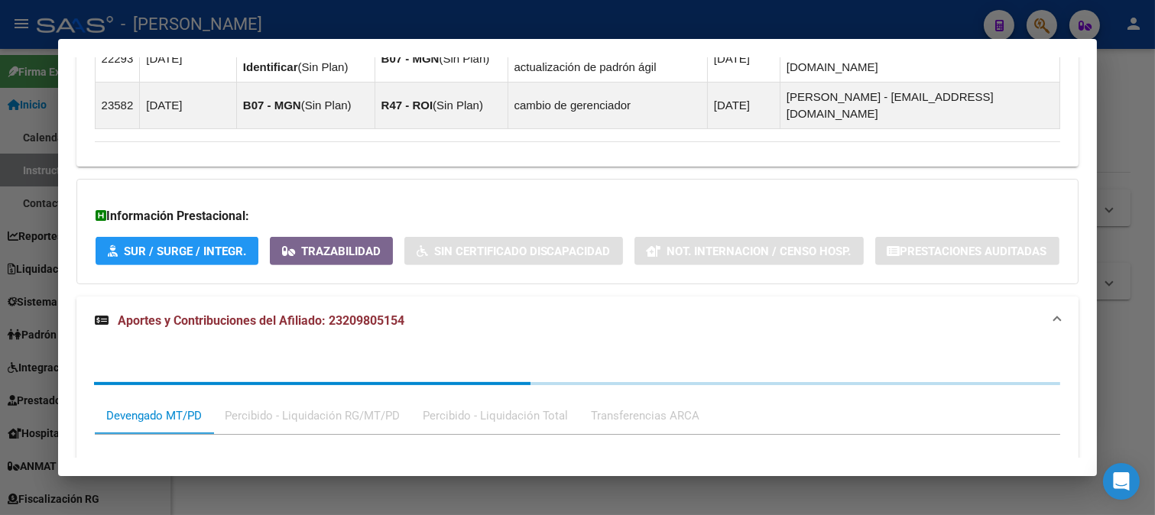
scroll to position [1527, 0]
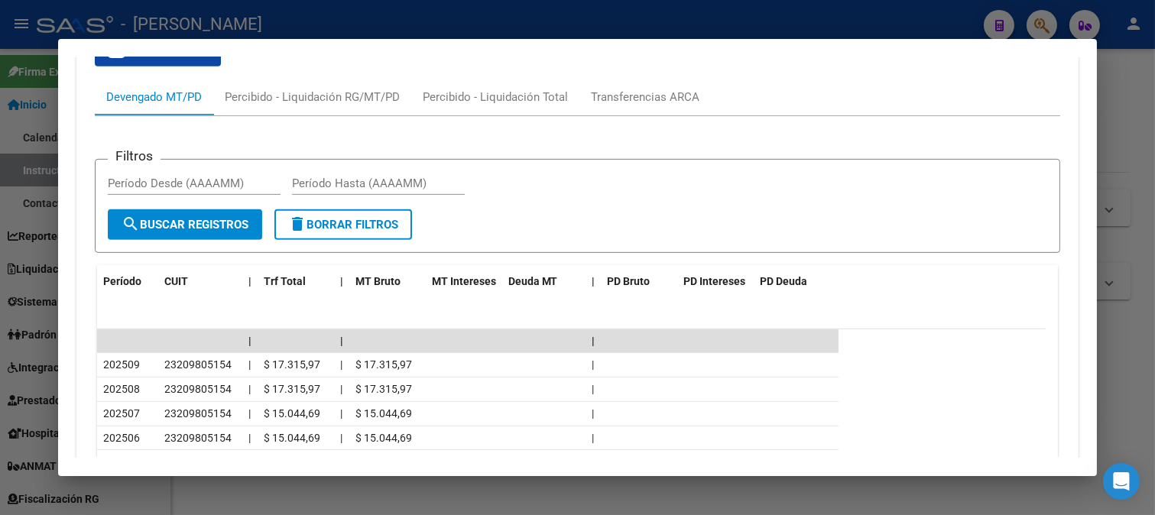
click at [538, 19] on div at bounding box center [577, 257] width 1155 height 515
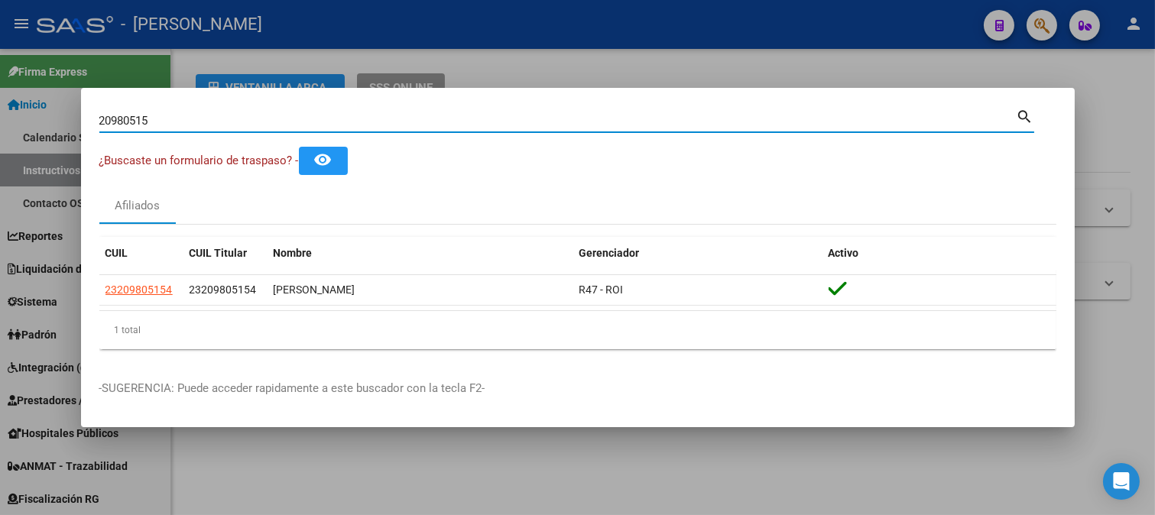
click at [345, 118] on input "20980515" at bounding box center [558, 121] width 918 height 14
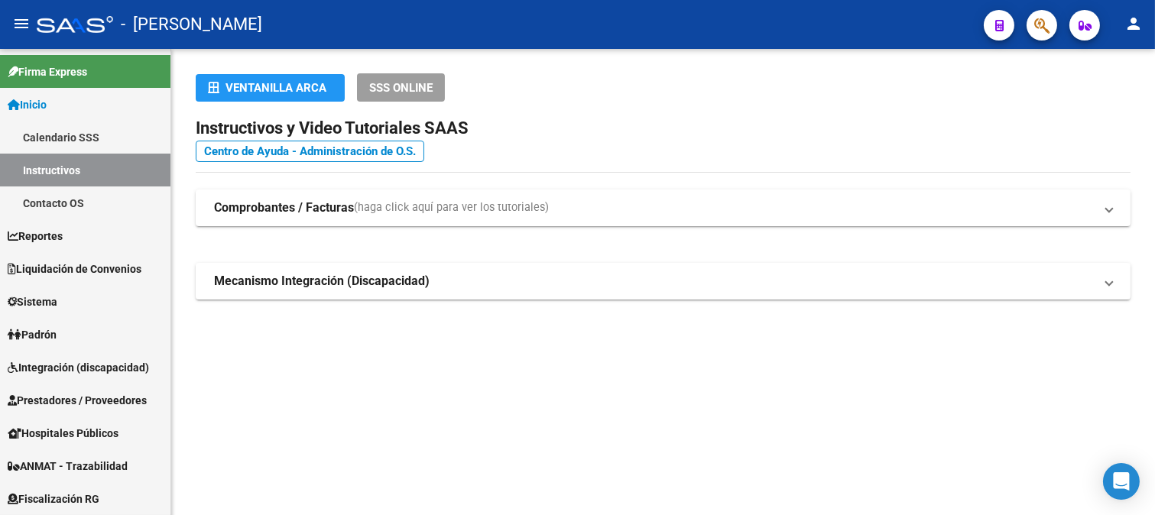
click at [1049, 31] on icon "button" at bounding box center [1042, 26] width 15 height 18
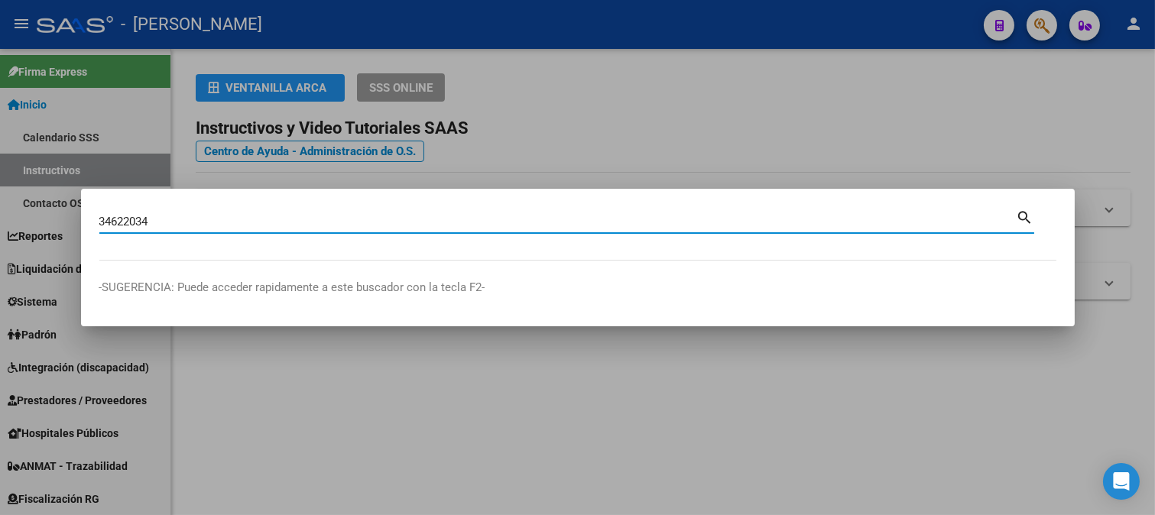
type input "34622034"
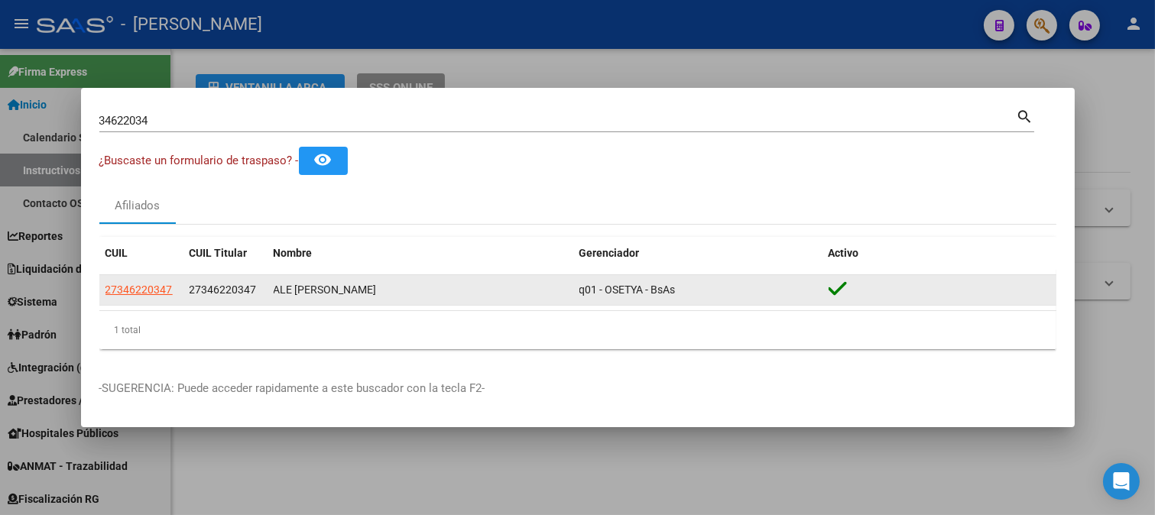
click at [237, 291] on span "27346220347" at bounding box center [223, 290] width 67 height 12
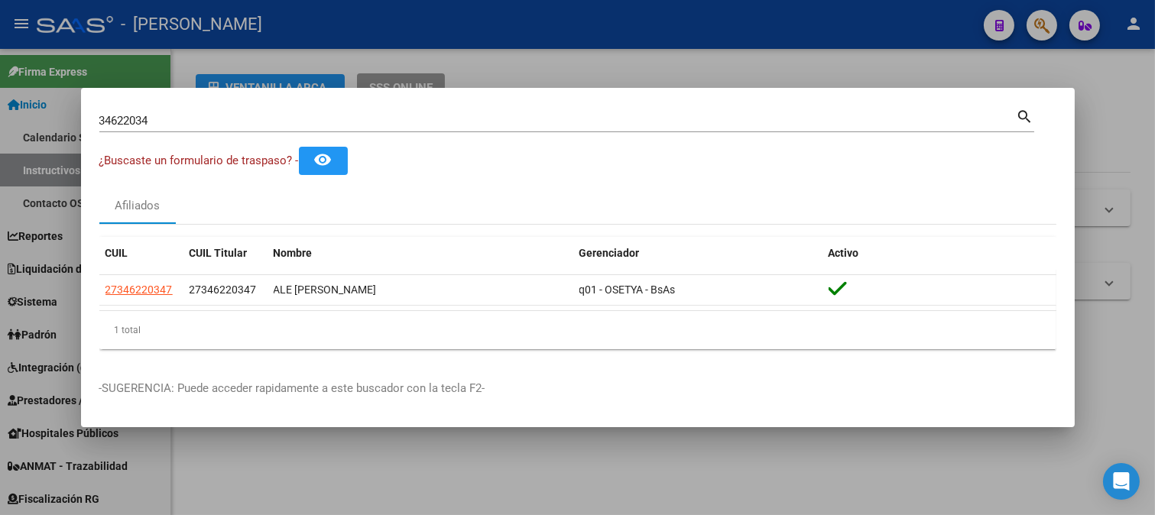
copy span "27346220347"
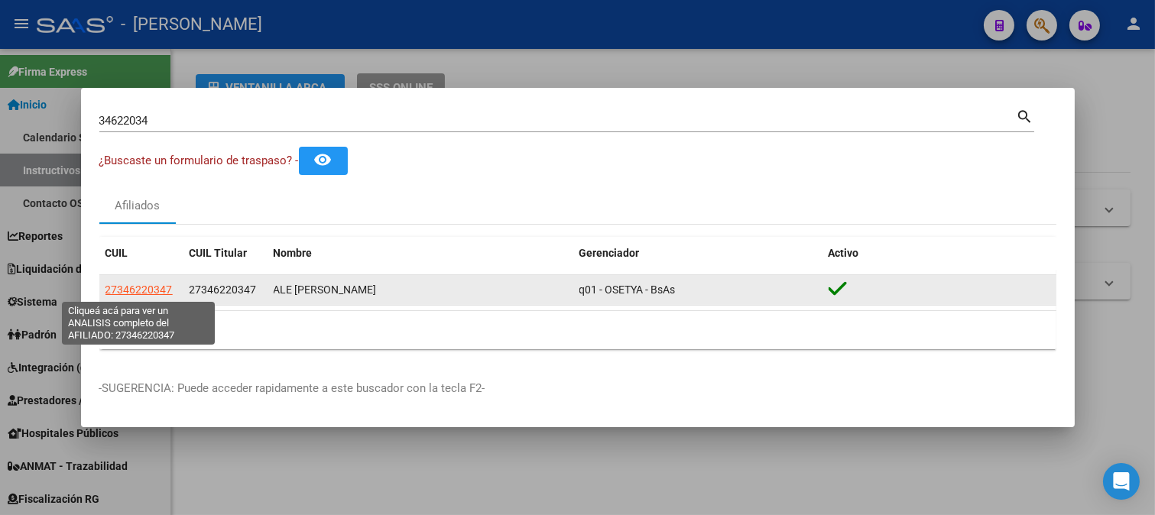
click at [135, 293] on span "27346220347" at bounding box center [139, 290] width 67 height 12
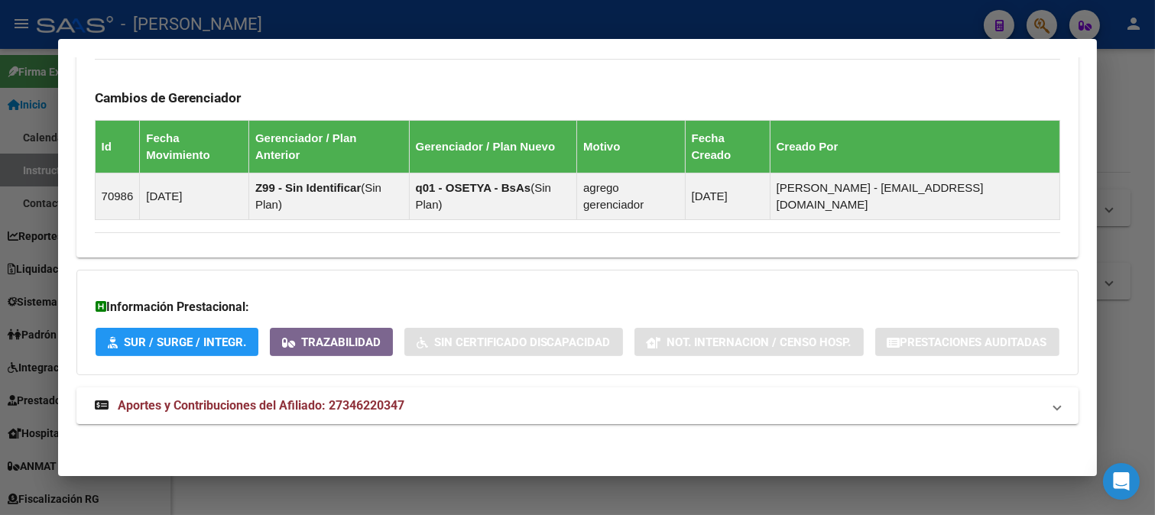
drag, startPoint x: 445, startPoint y: 411, endPoint x: 653, endPoint y: 318, distance: 227.9
click at [447, 409] on mat-panel-title "Aportes y Contribuciones del Afiliado: 27346220347" at bounding box center [569, 406] width 948 height 18
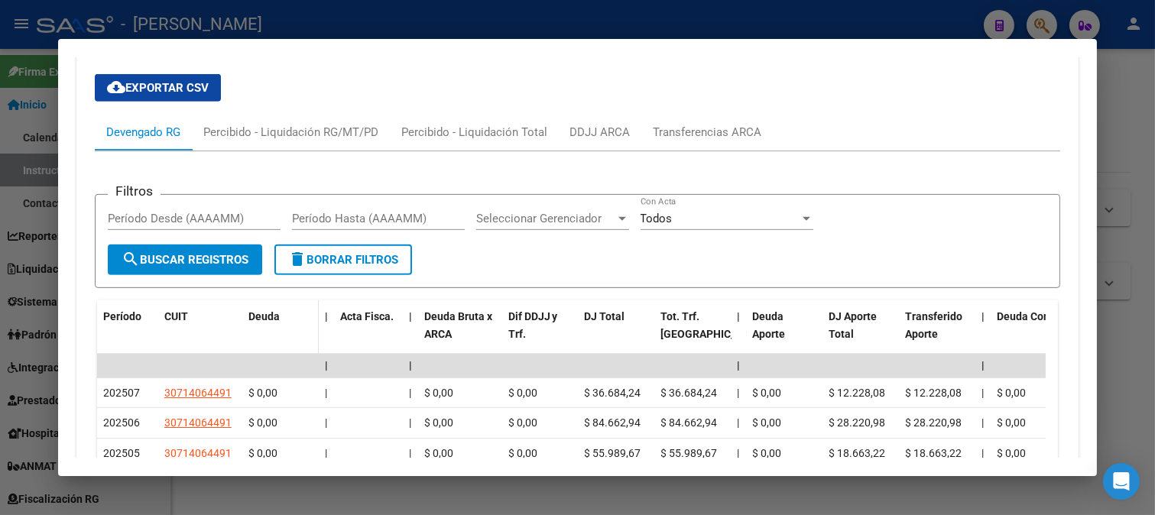
scroll to position [1395, 0]
